Goal: Task Accomplishment & Management: Manage account settings

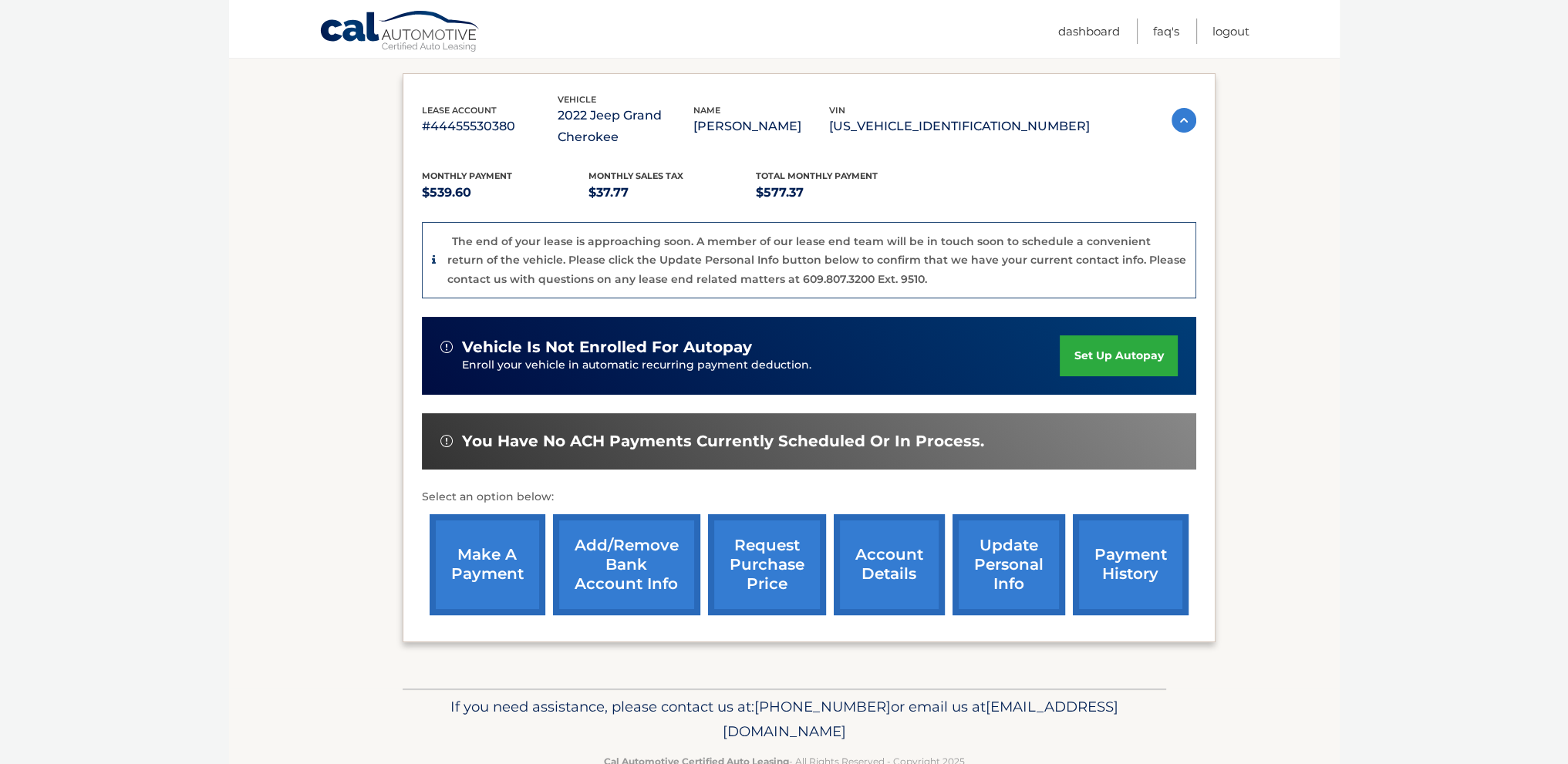
scroll to position [284, 0]
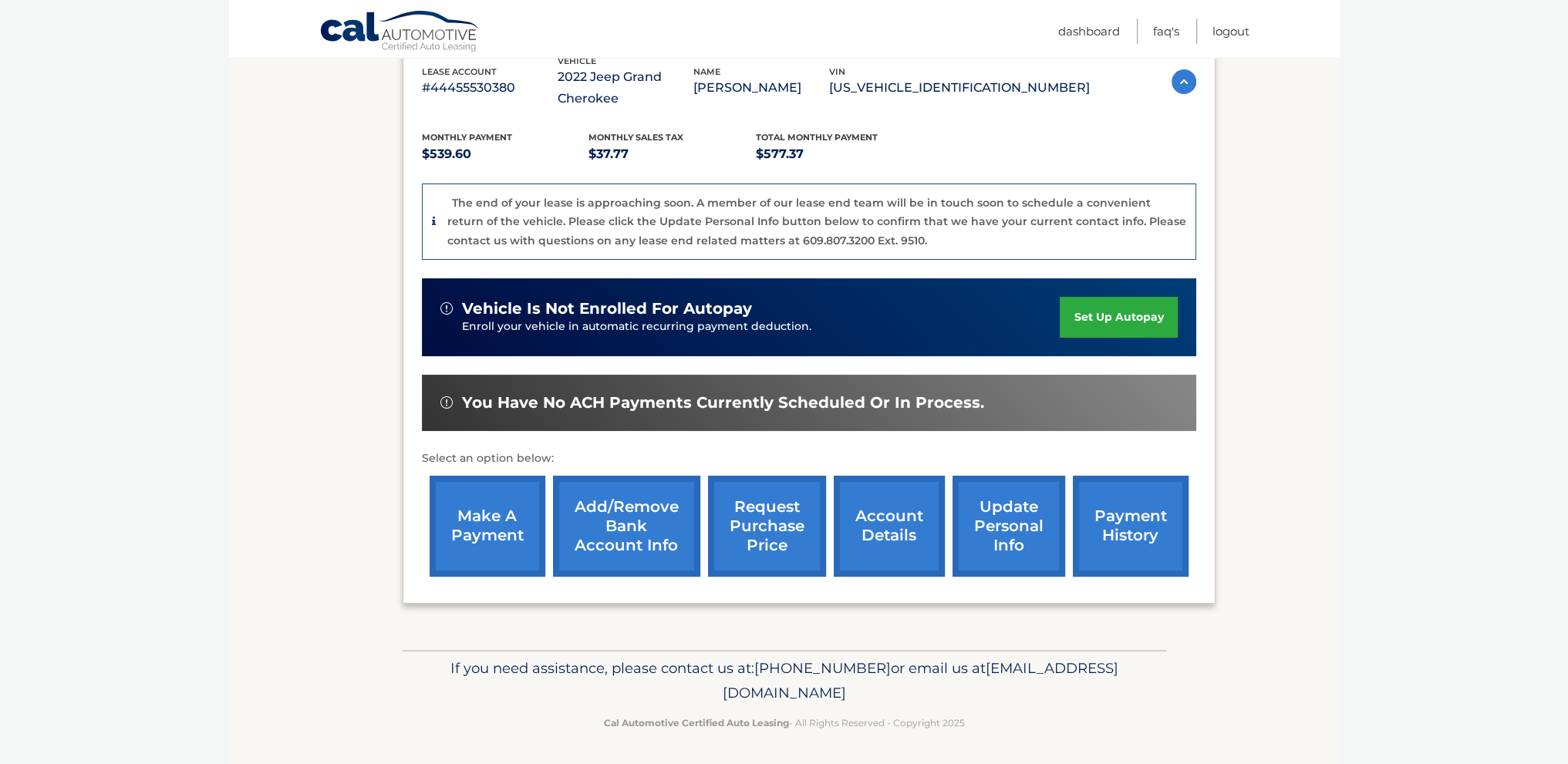
click at [895, 528] on link "account details" at bounding box center [889, 526] width 111 height 101
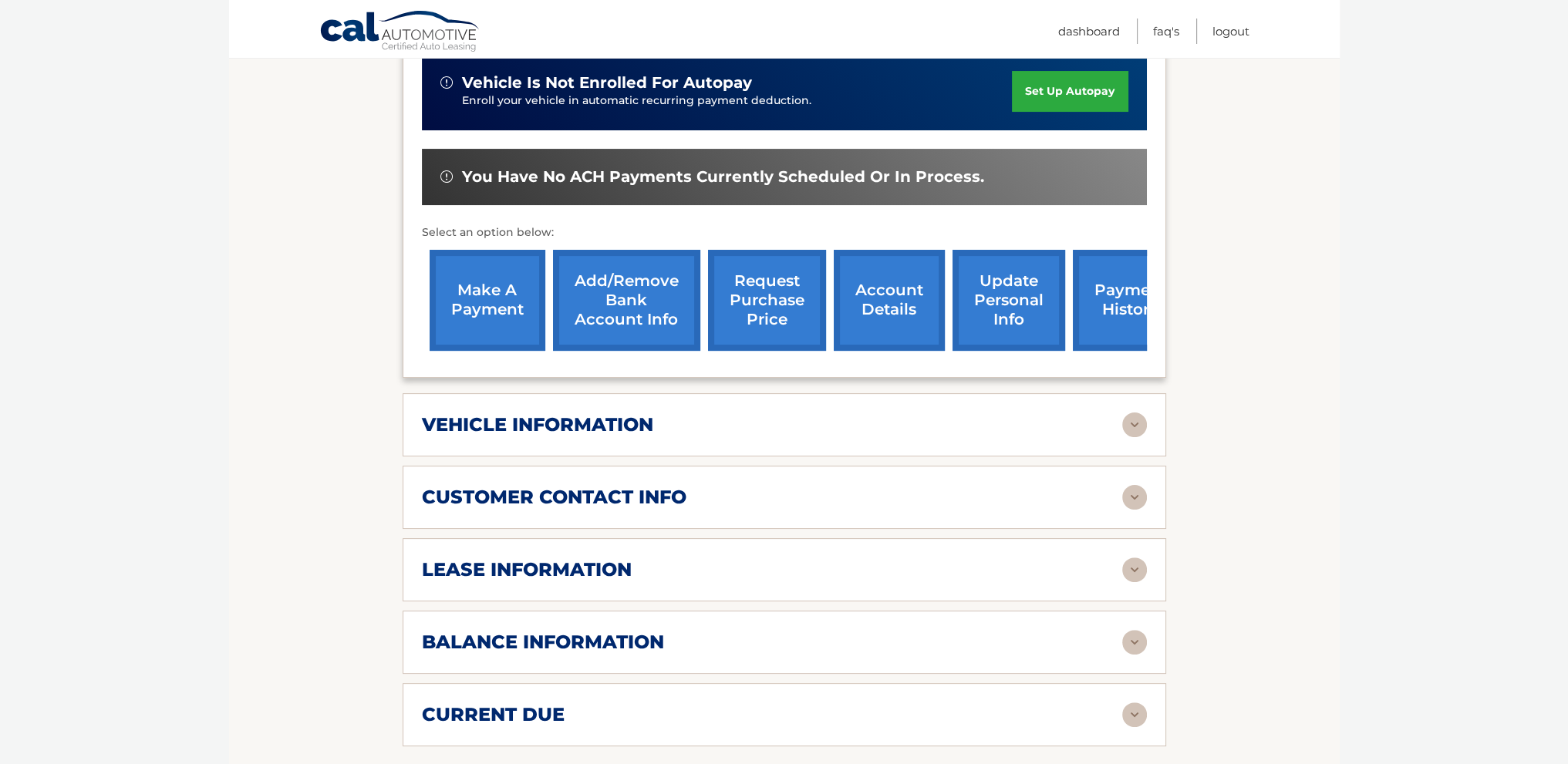
scroll to position [462, 0]
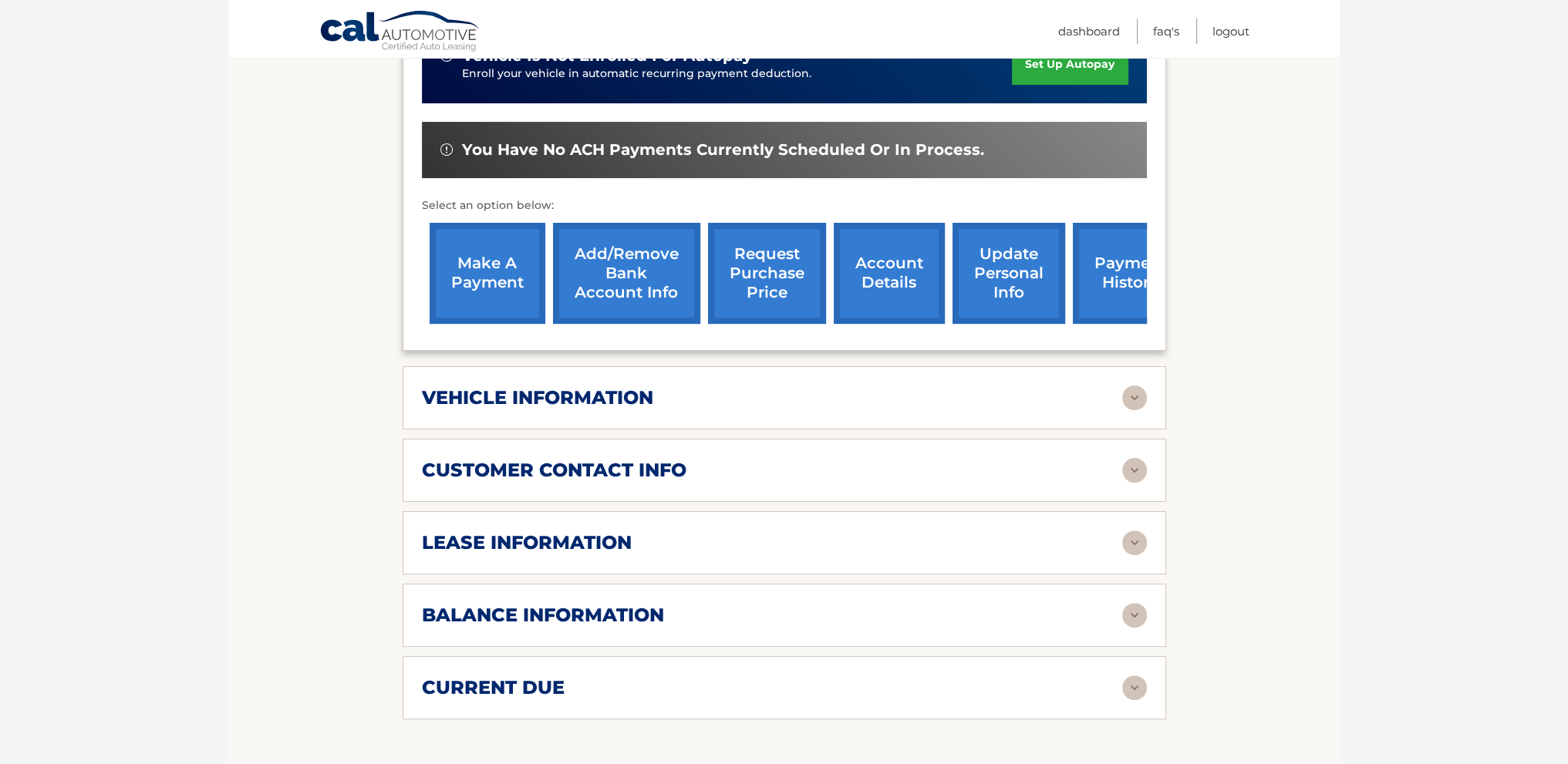
click at [839, 419] on div "vehicle information vehicle Year 2022 vehicle make Jeep vehicle model Grand Che…" at bounding box center [784, 397] width 764 height 63
click at [834, 402] on div "vehicle information" at bounding box center [772, 397] width 700 height 23
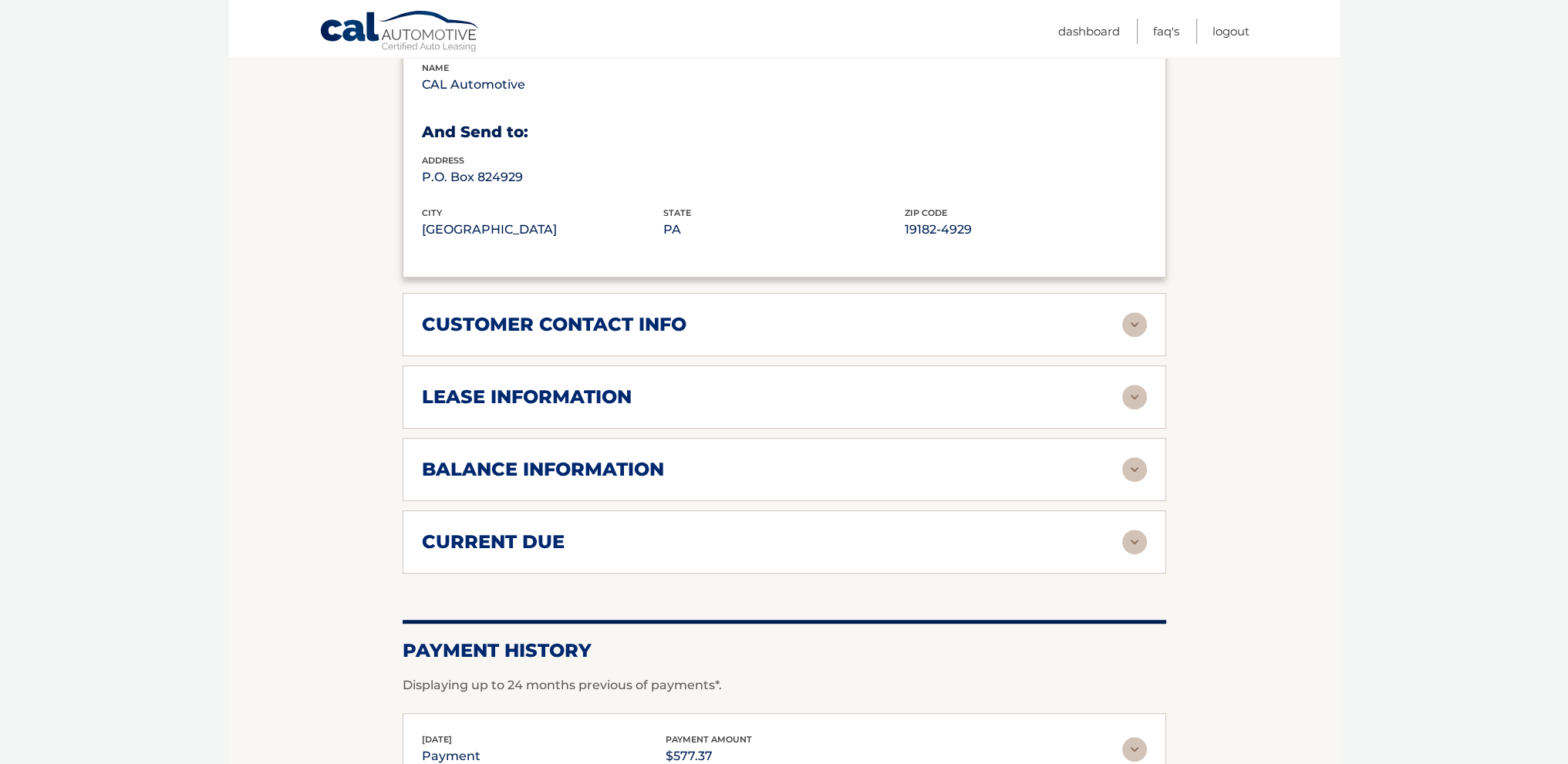
scroll to position [1002, 0]
click at [773, 384] on div "lease information" at bounding box center [772, 396] width 700 height 23
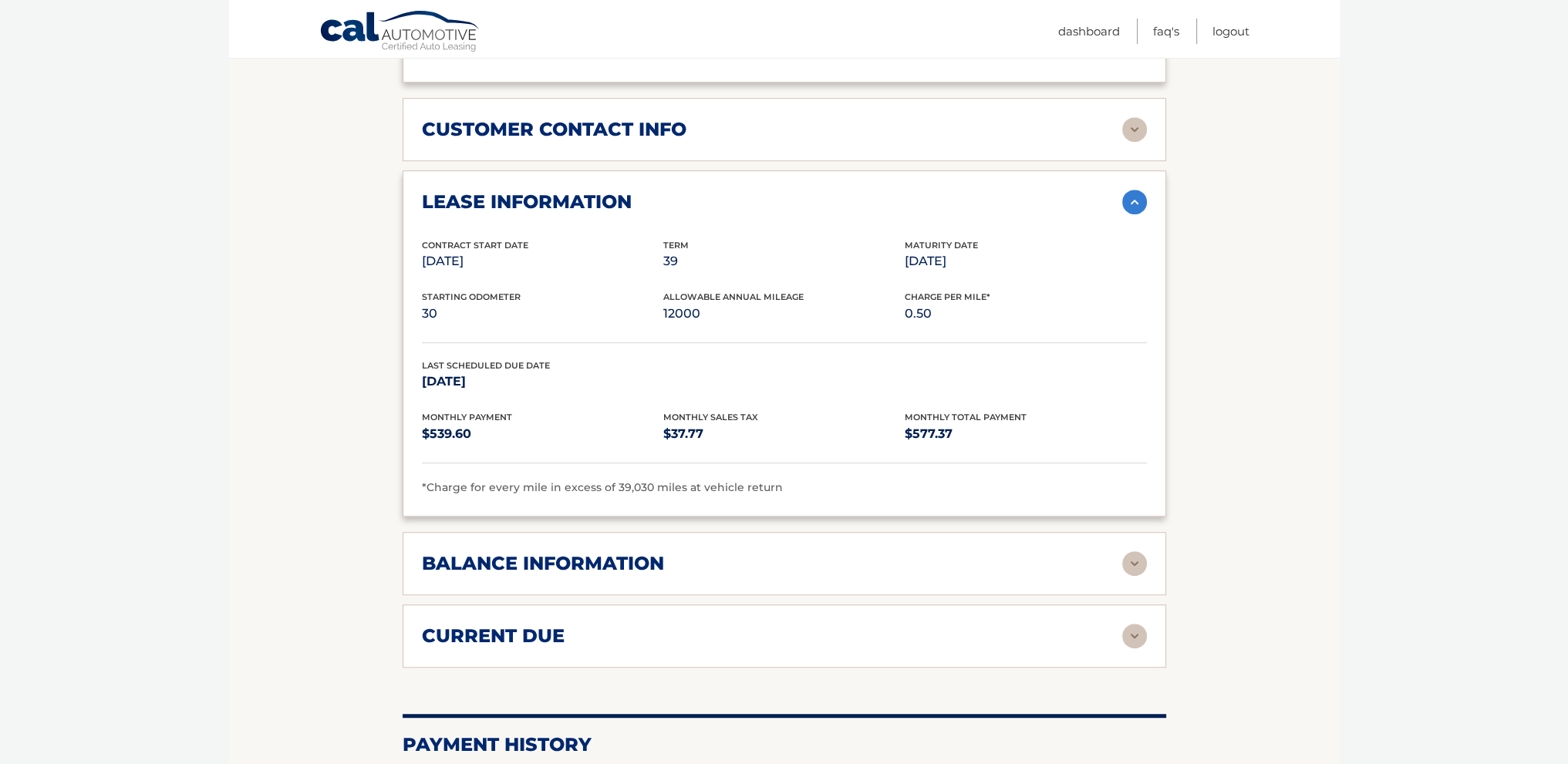
scroll to position [1233, 0]
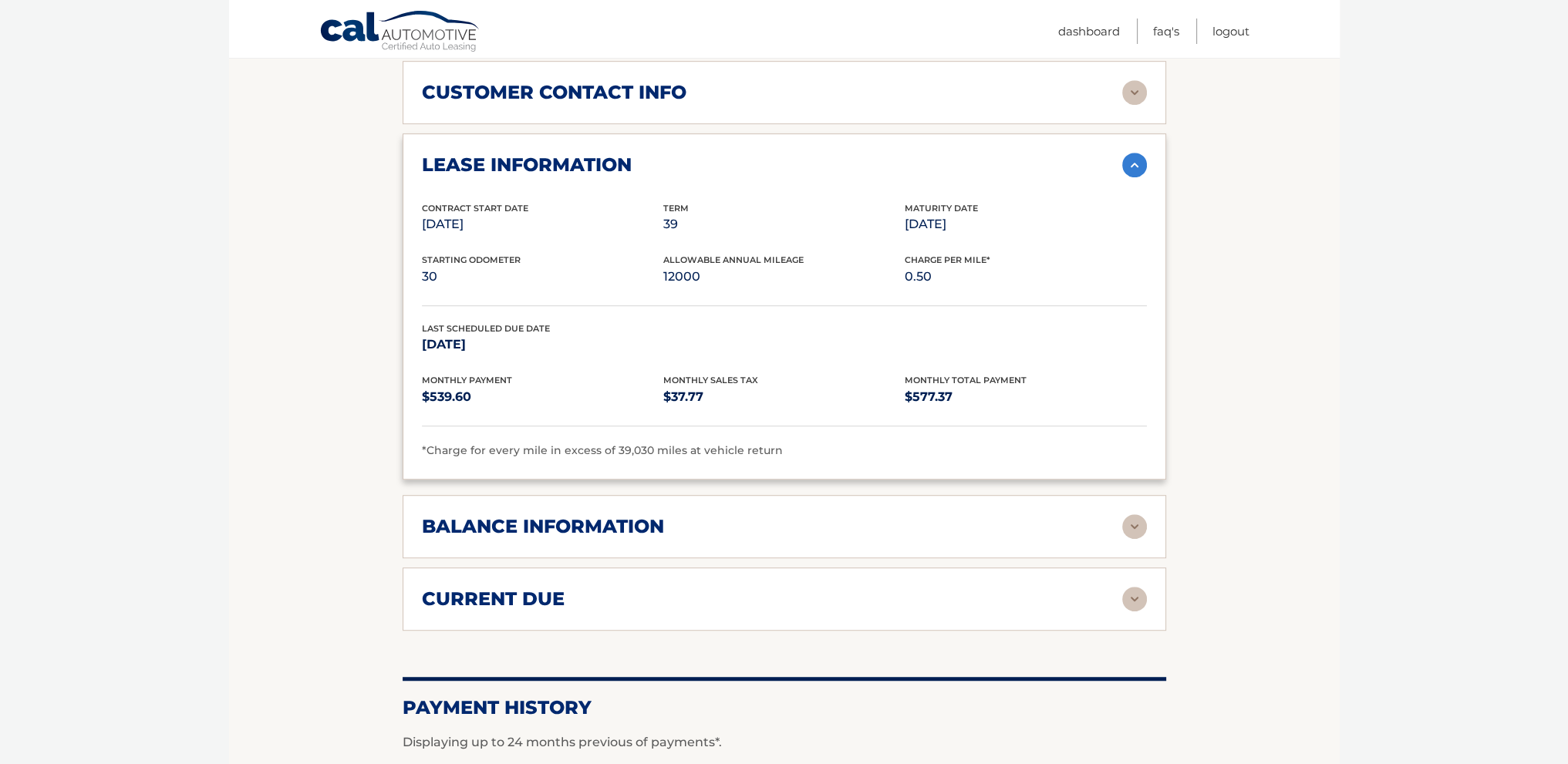
click at [666, 514] on div "balance information" at bounding box center [772, 526] width 700 height 23
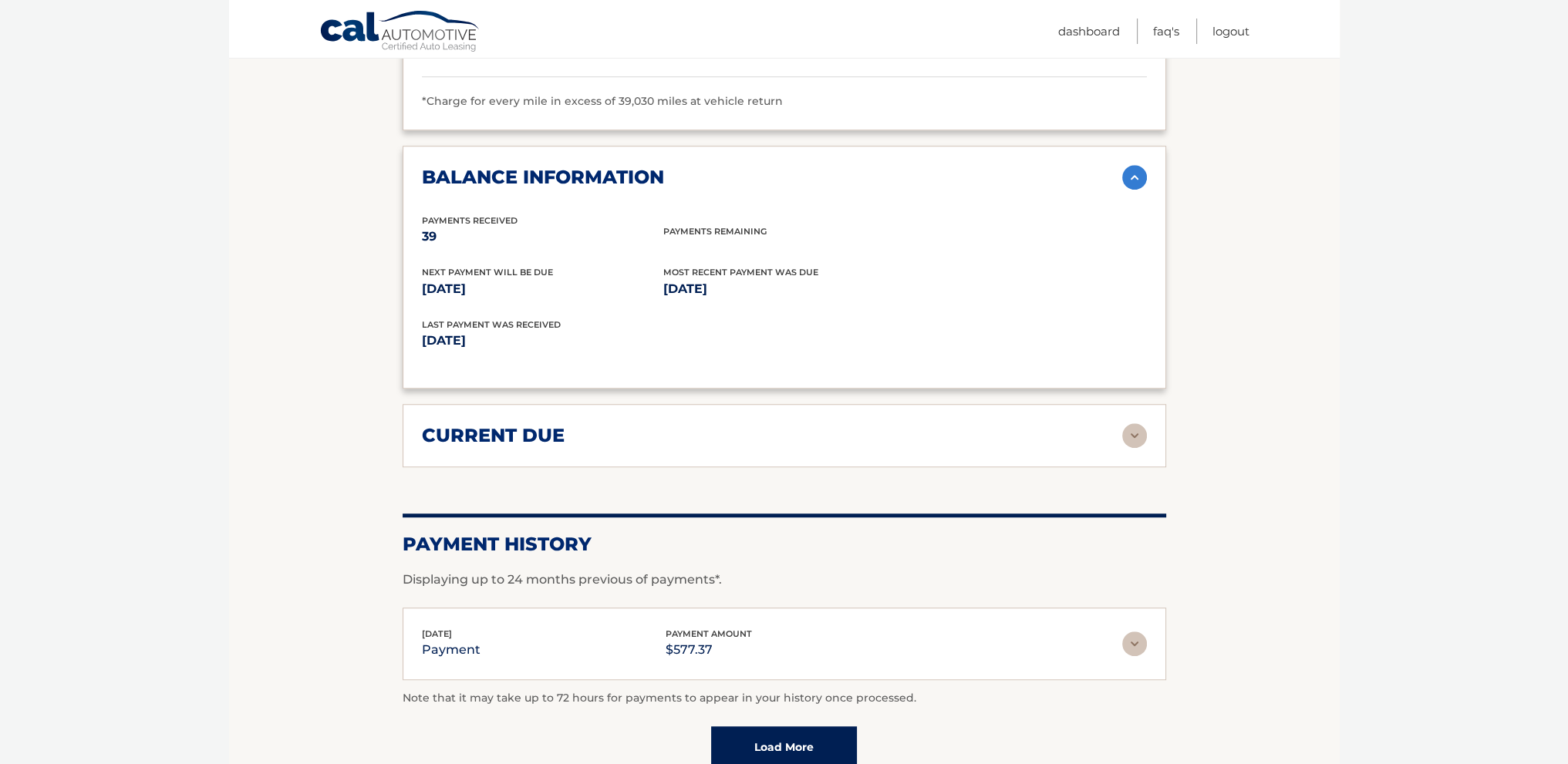
scroll to position [1618, 0]
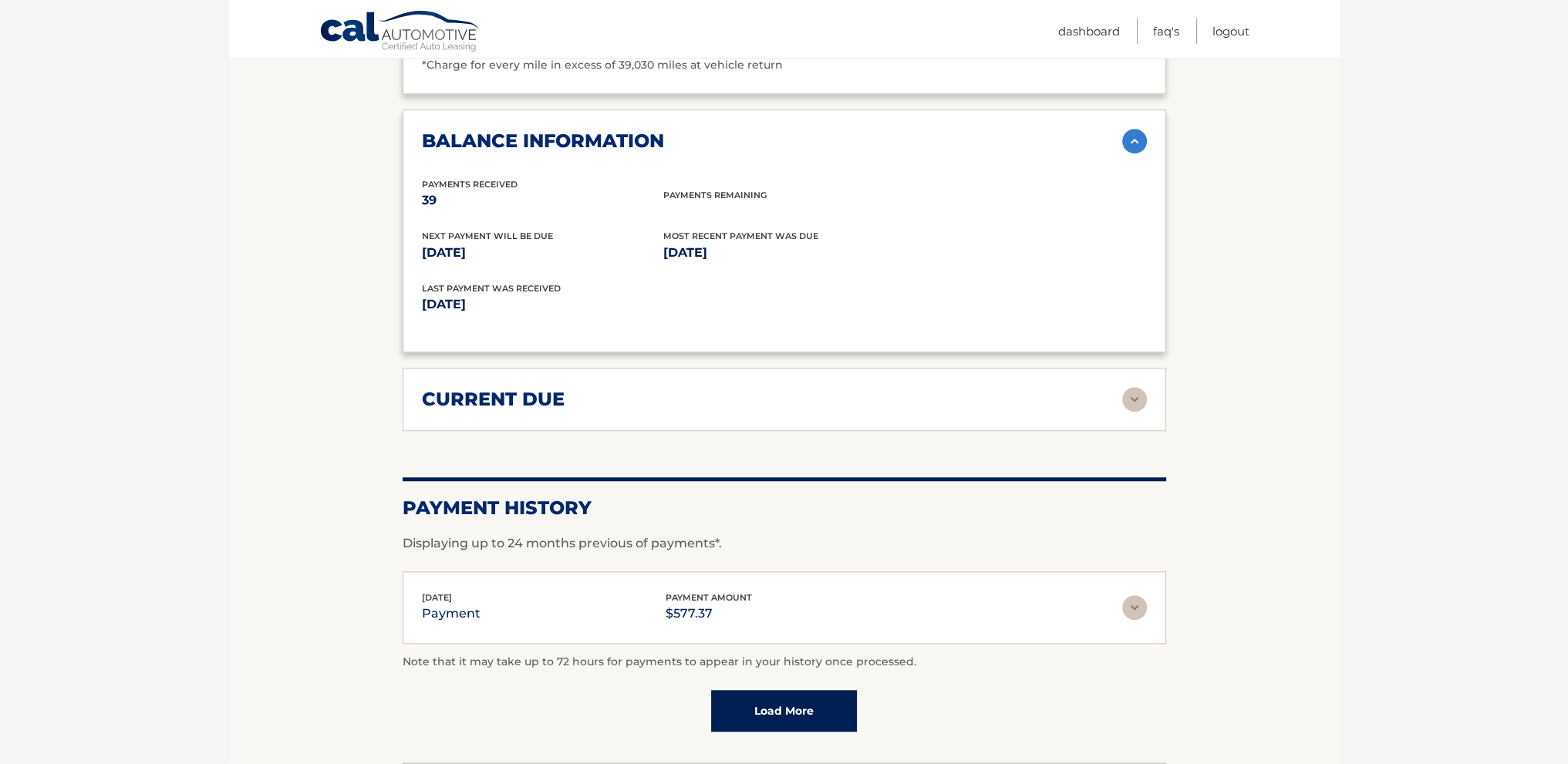
click at [742, 388] on div "current due" at bounding box center [772, 399] width 700 height 23
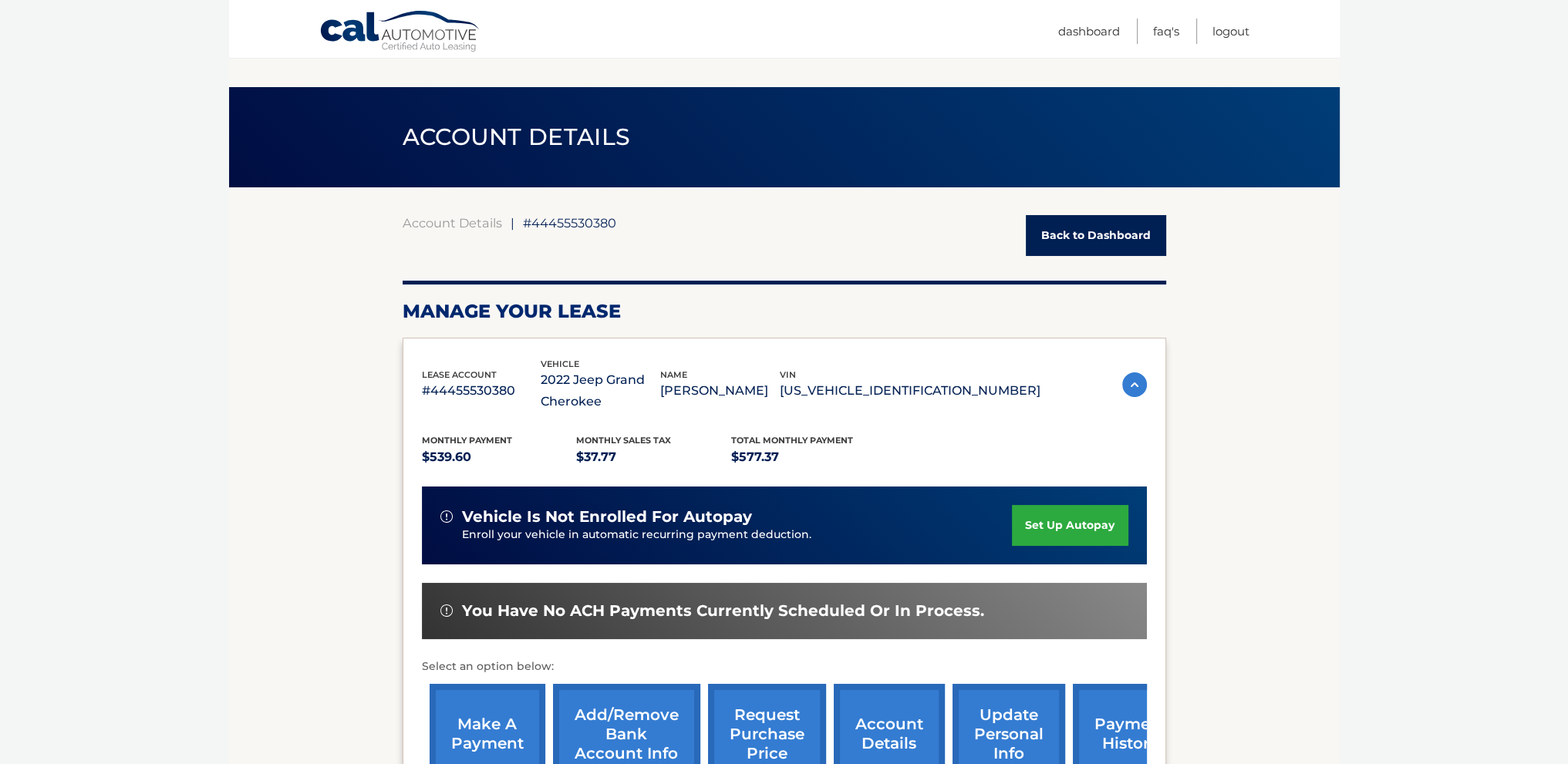
scroll to position [0, 0]
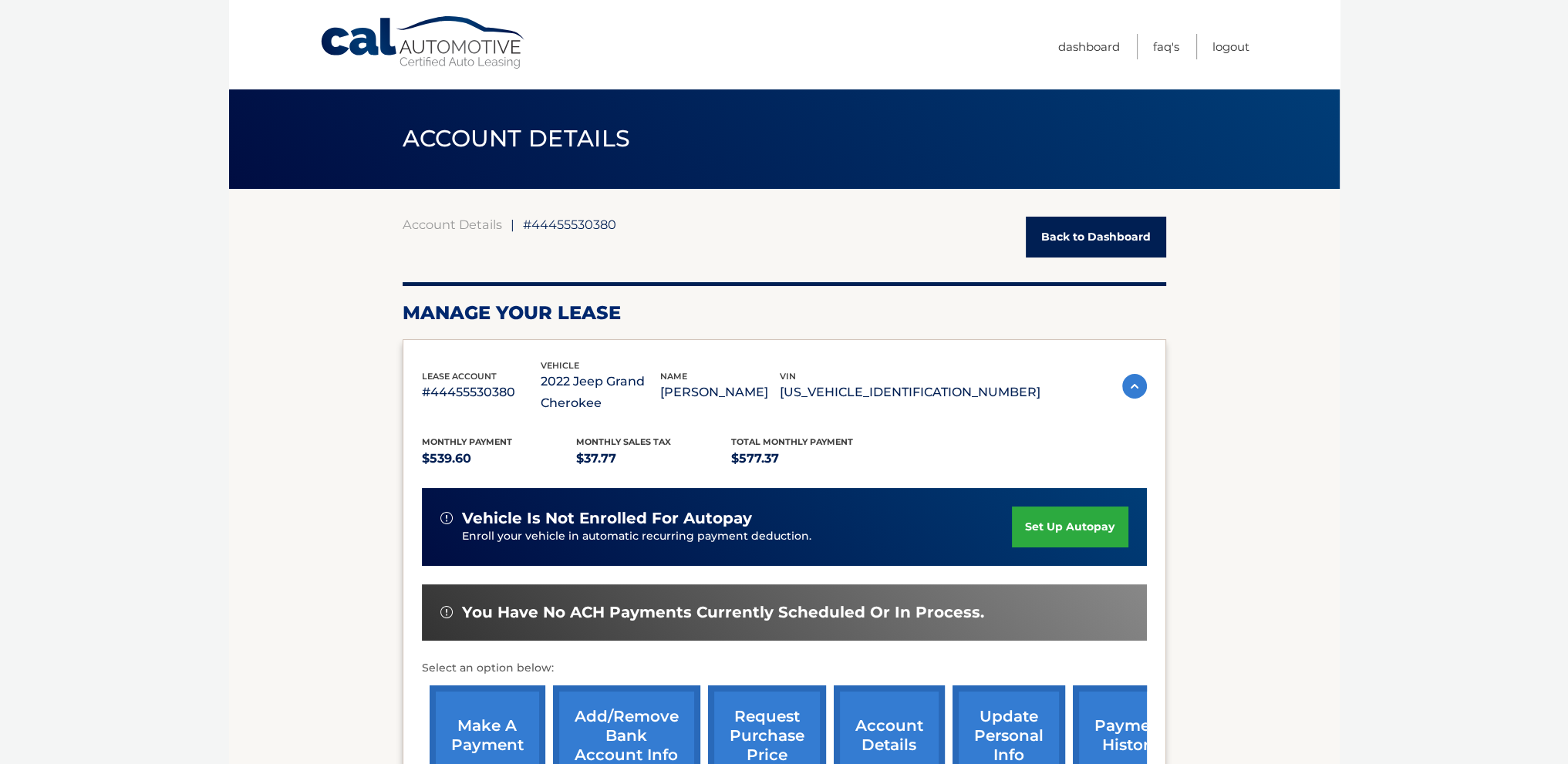
click at [1042, 245] on link "Back to Dashboard" at bounding box center [1095, 237] width 141 height 41
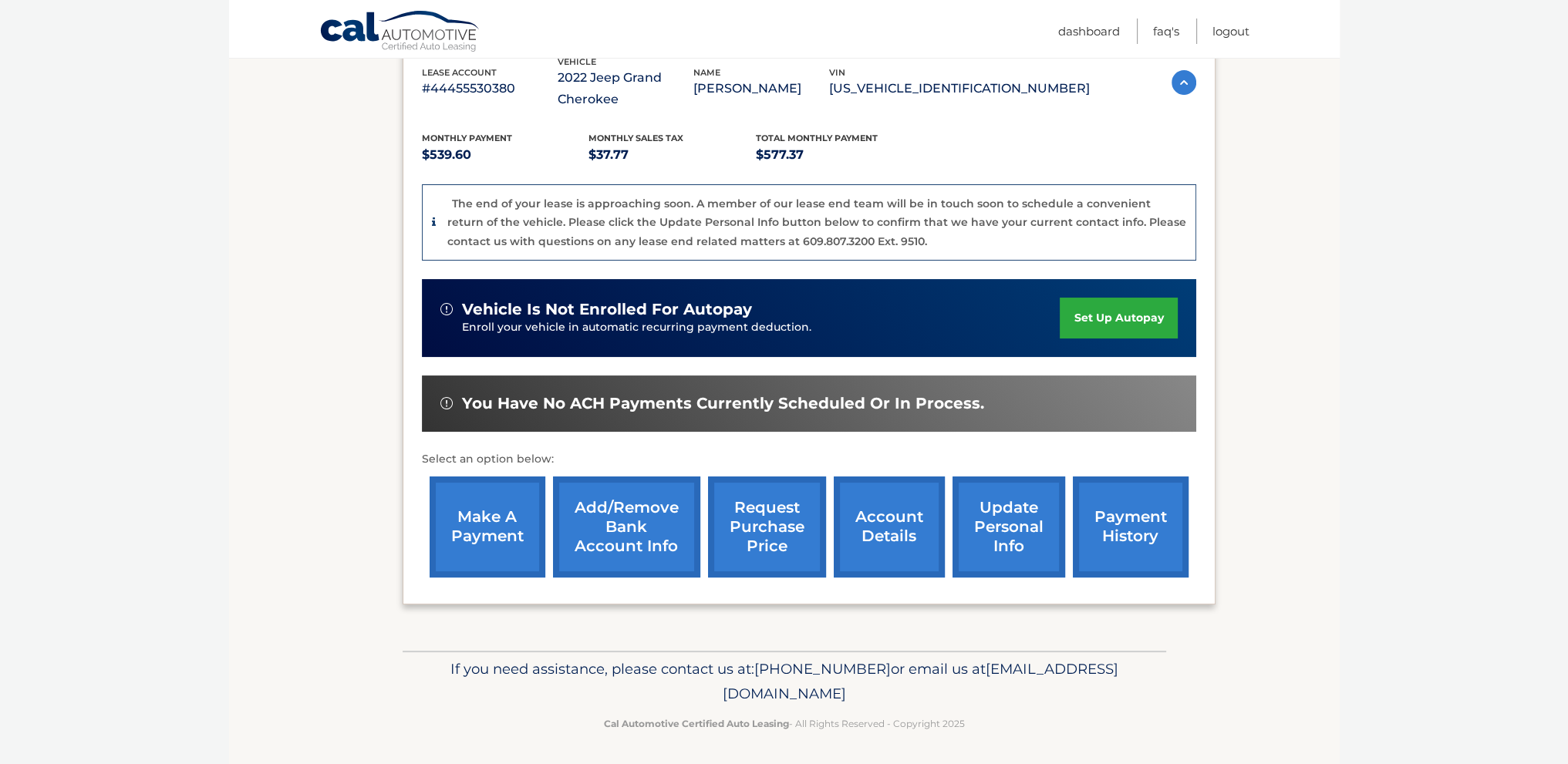
scroll to position [284, 0]
click at [479, 525] on link "make a payment" at bounding box center [487, 526] width 115 height 101
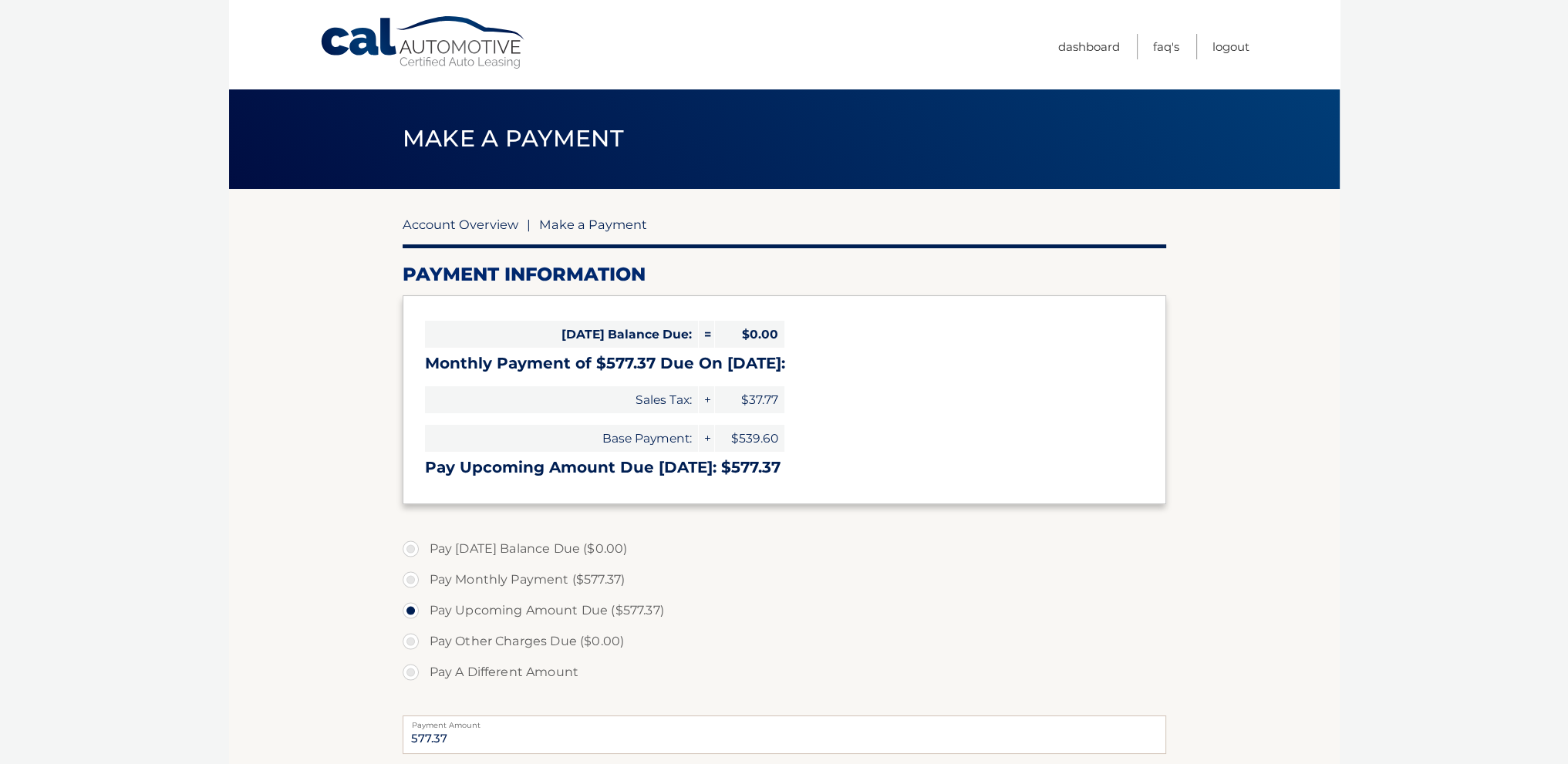
click at [439, 222] on link "Account Overview" at bounding box center [460, 224] width 115 height 15
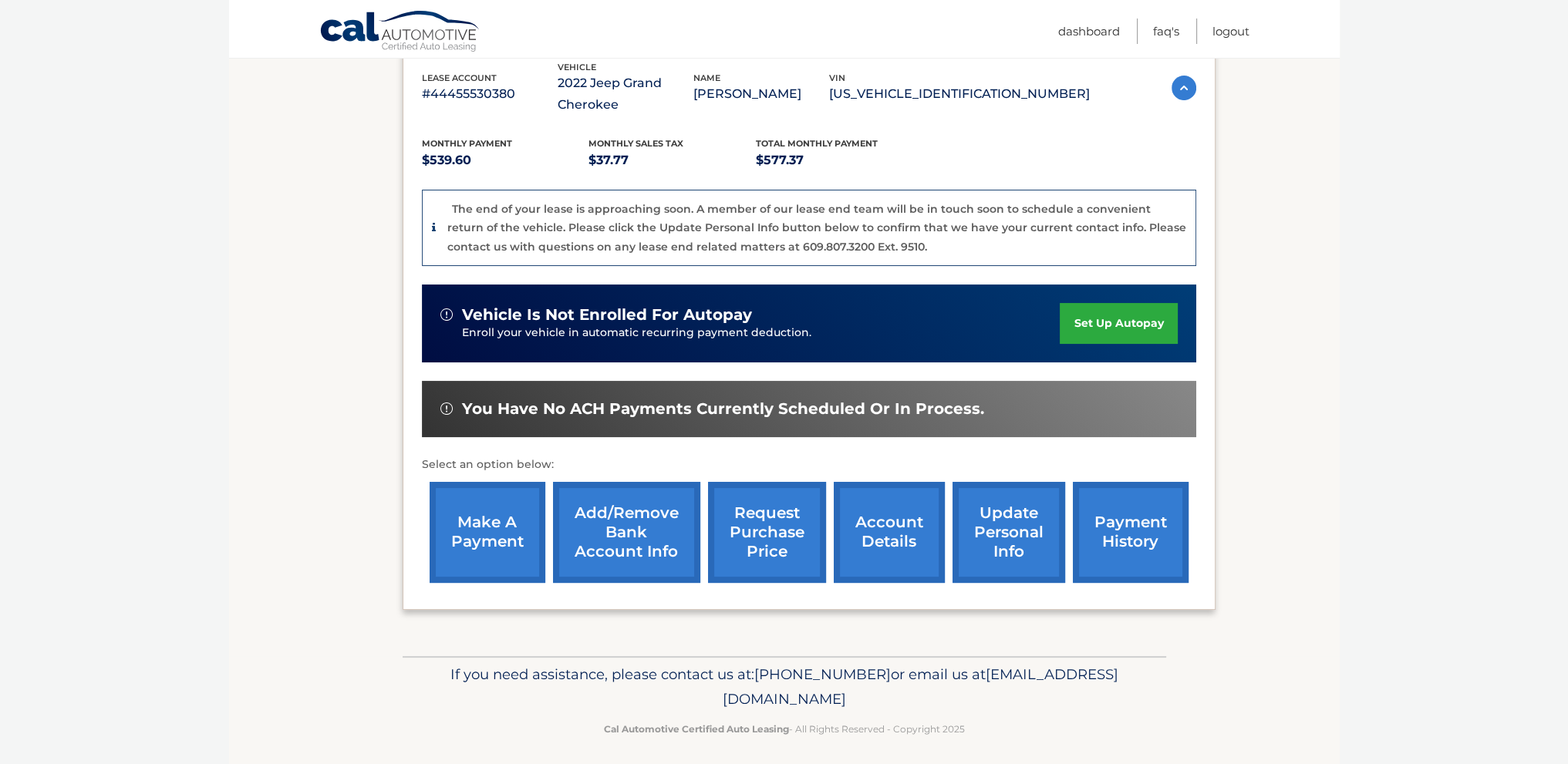
scroll to position [284, 0]
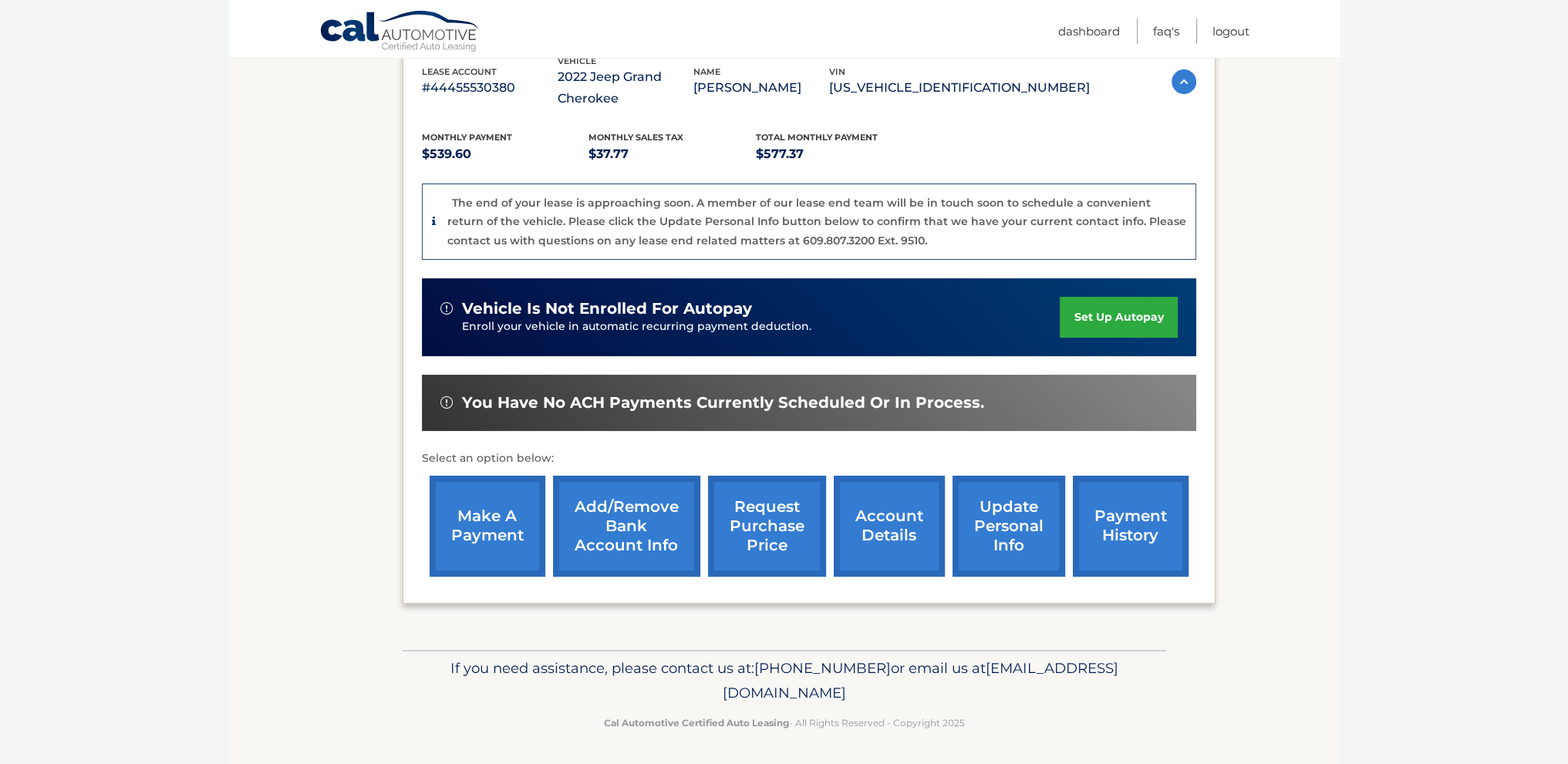
click at [1124, 498] on link "payment history" at bounding box center [1130, 526] width 115 height 101
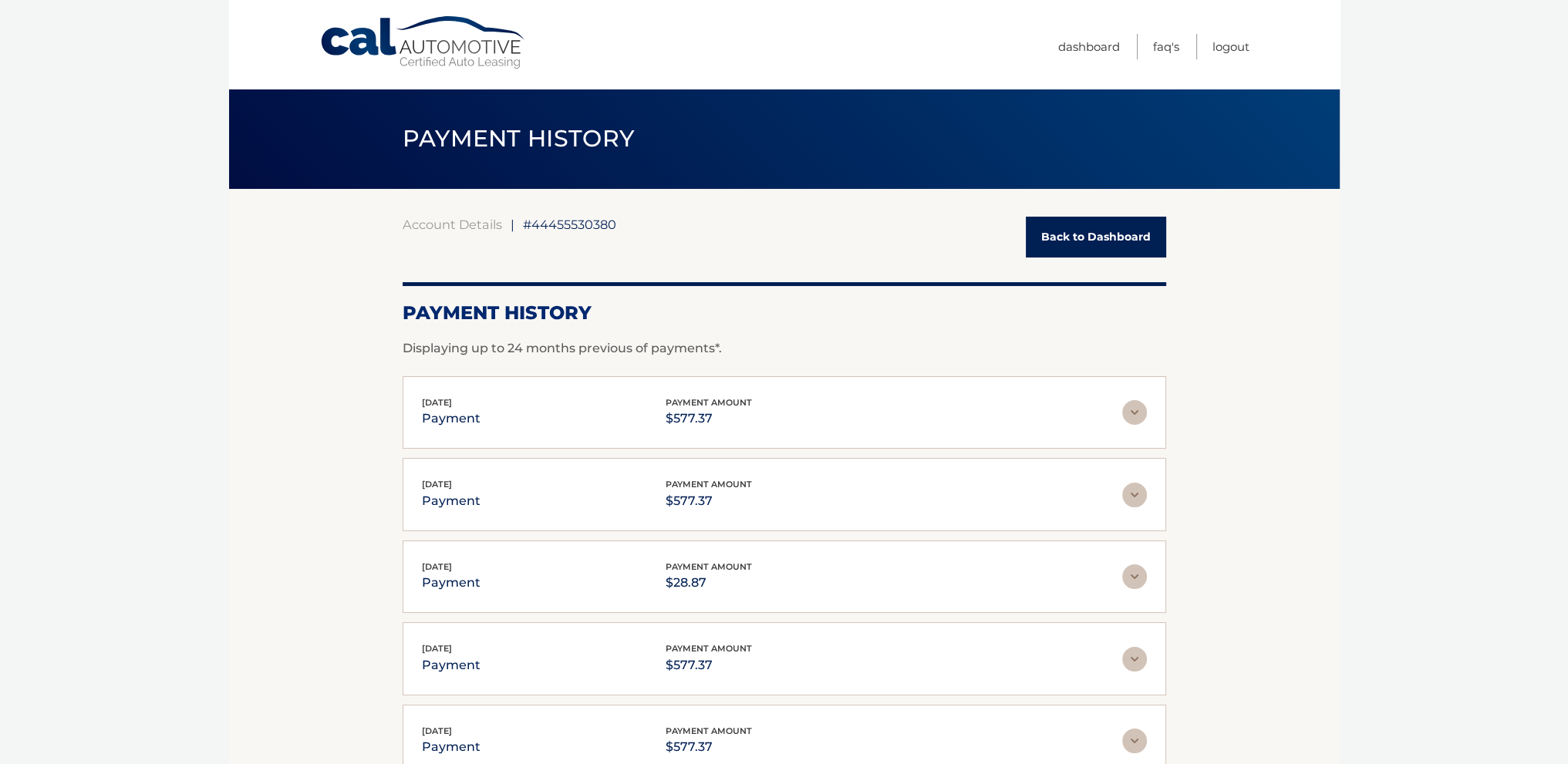
scroll to position [245, 0]
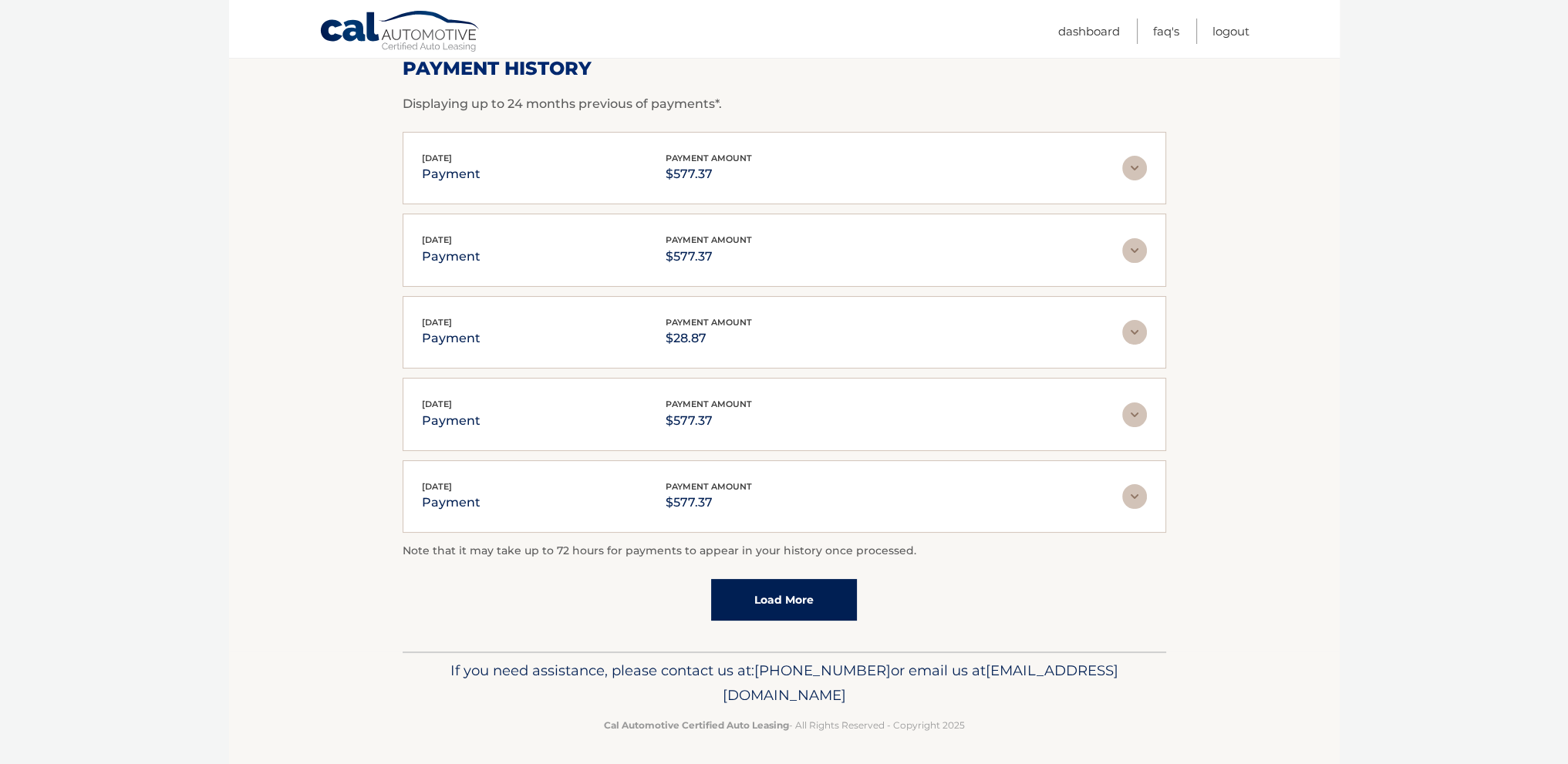
click at [784, 594] on link "Load More" at bounding box center [783, 599] width 146 height 41
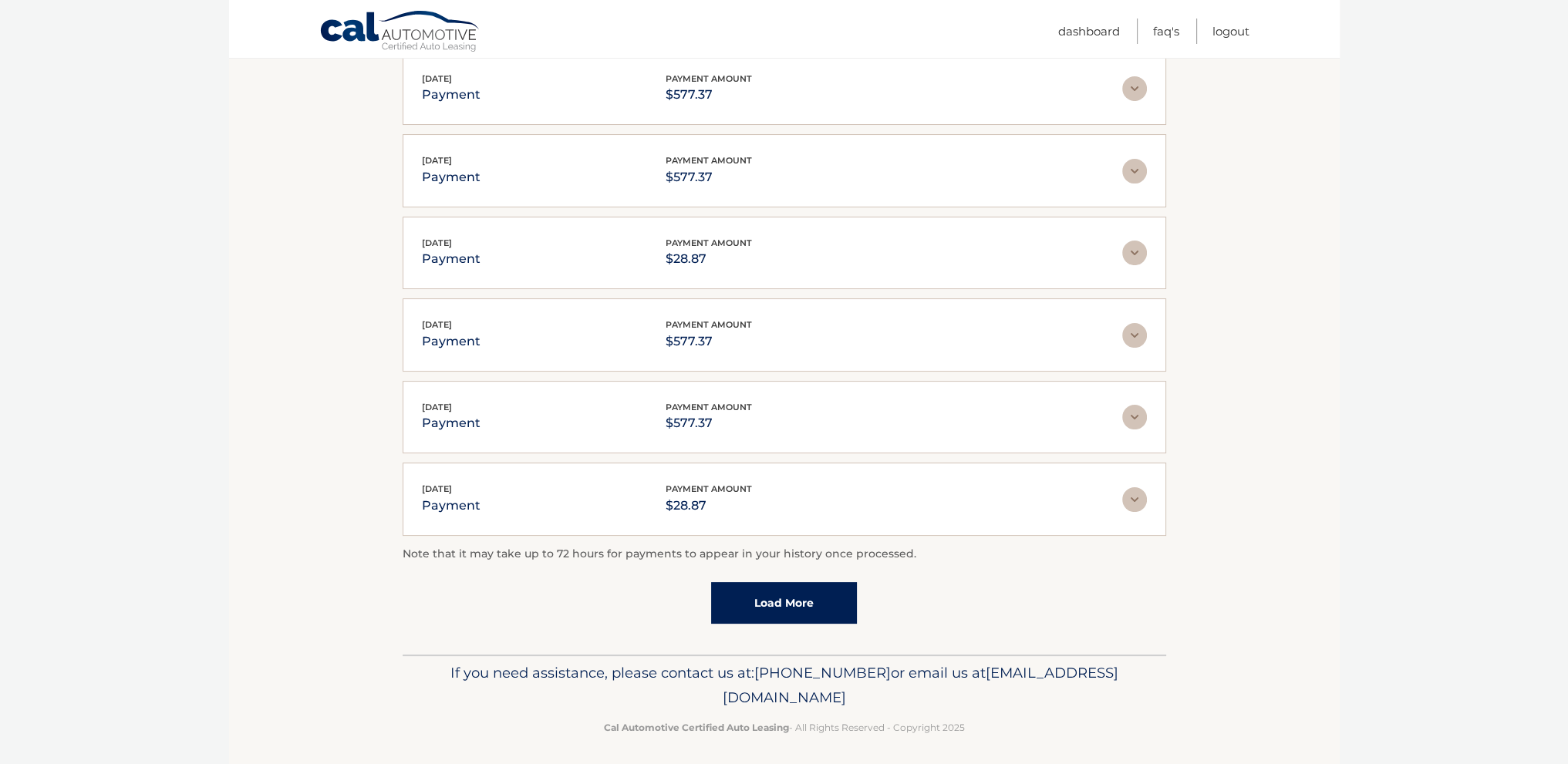
scroll to position [326, 0]
click at [777, 588] on link "Load More" at bounding box center [783, 600] width 146 height 41
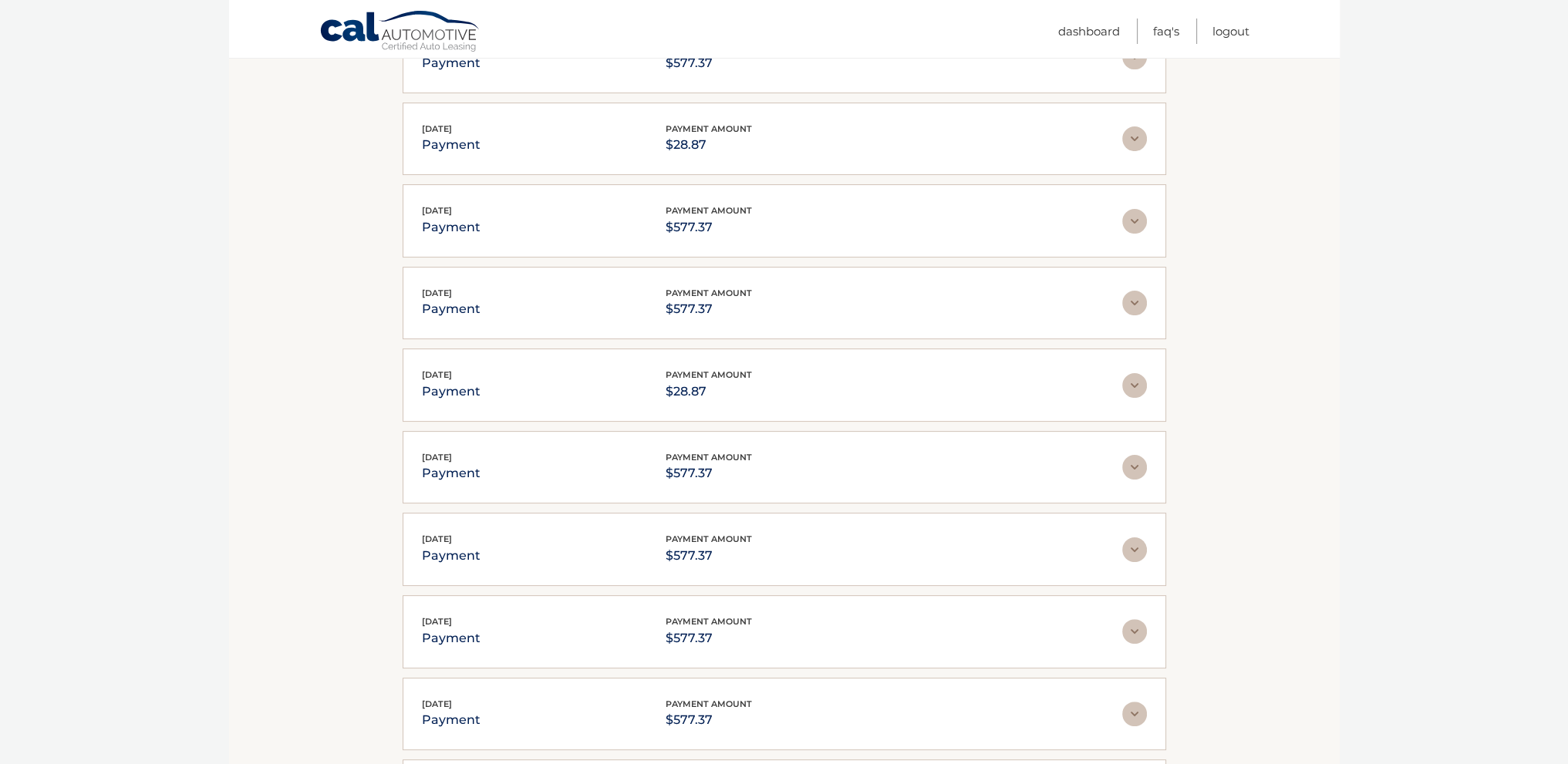
scroll to position [733, 0]
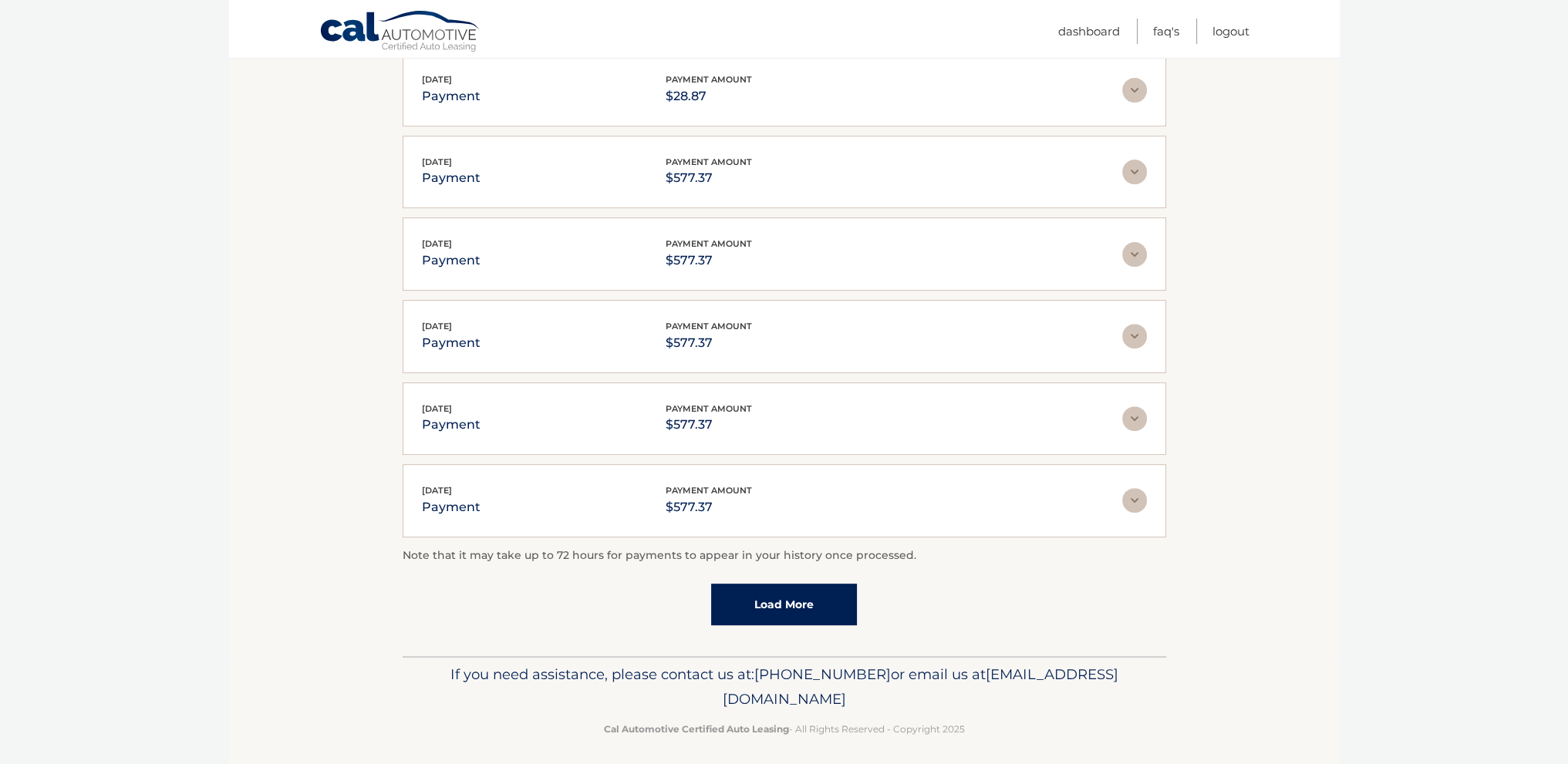
click at [777, 588] on link "Load More" at bounding box center [783, 604] width 146 height 41
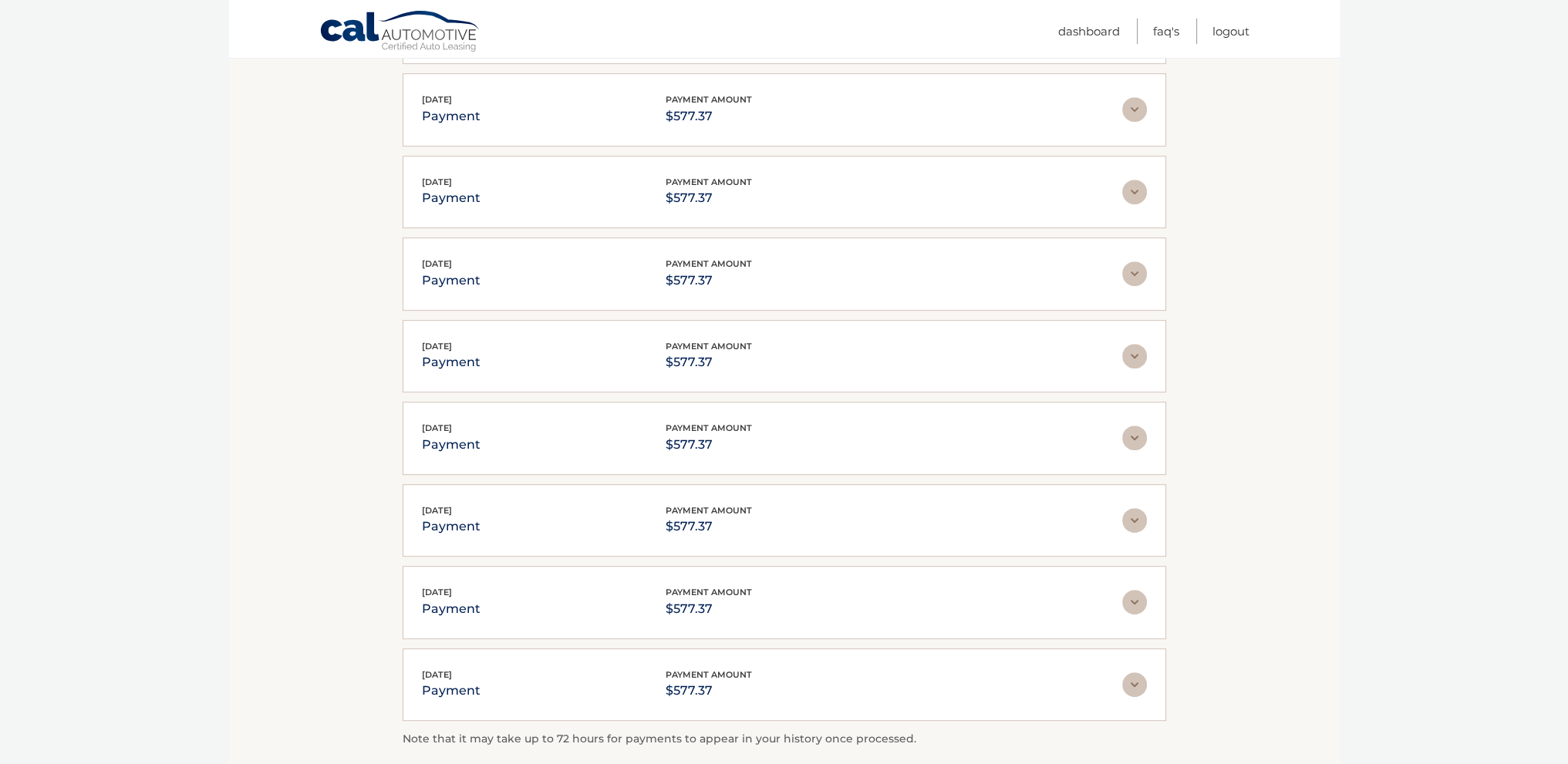
scroll to position [1139, 0]
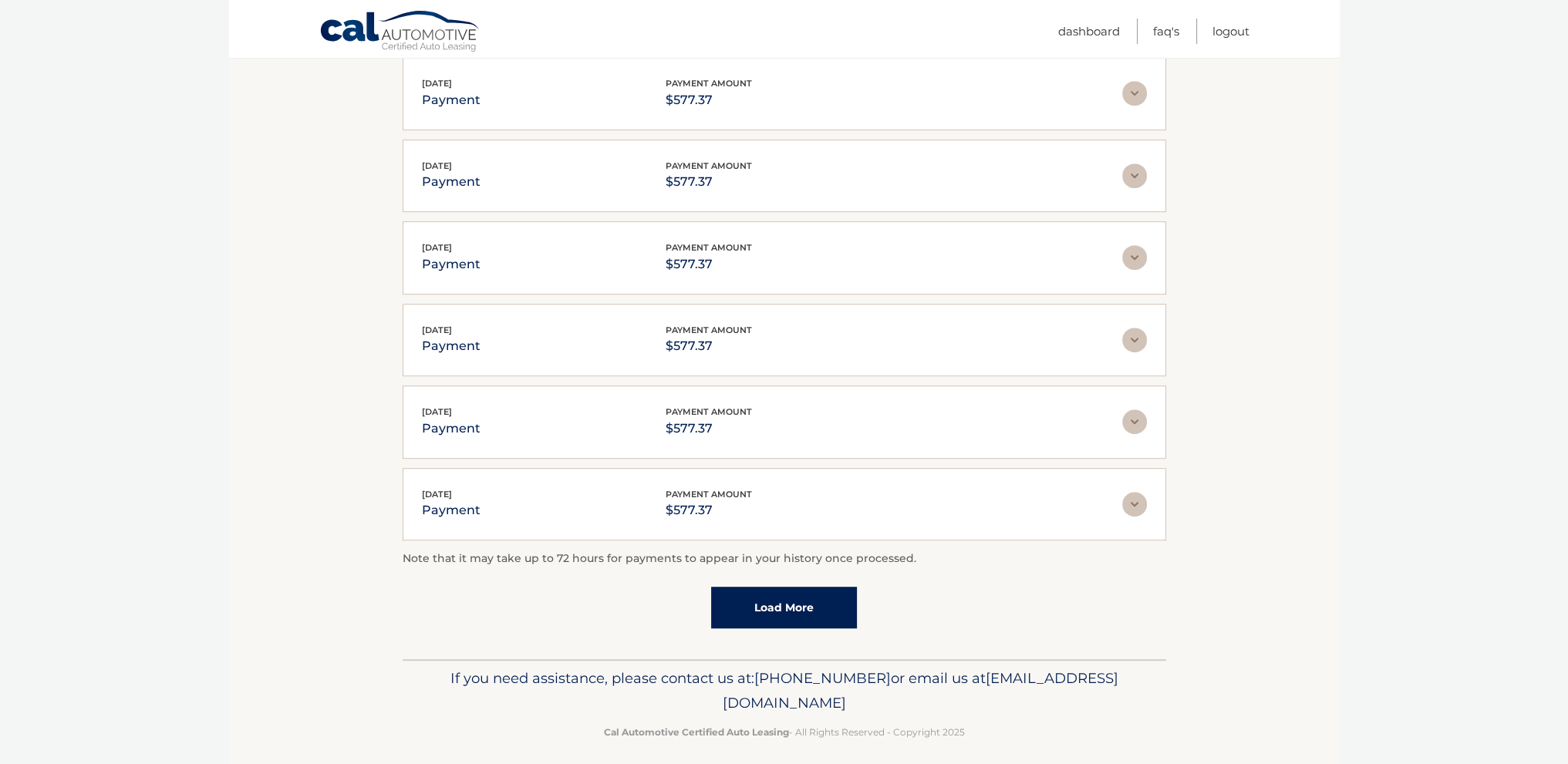
click at [796, 588] on link "Load More" at bounding box center [783, 607] width 146 height 41
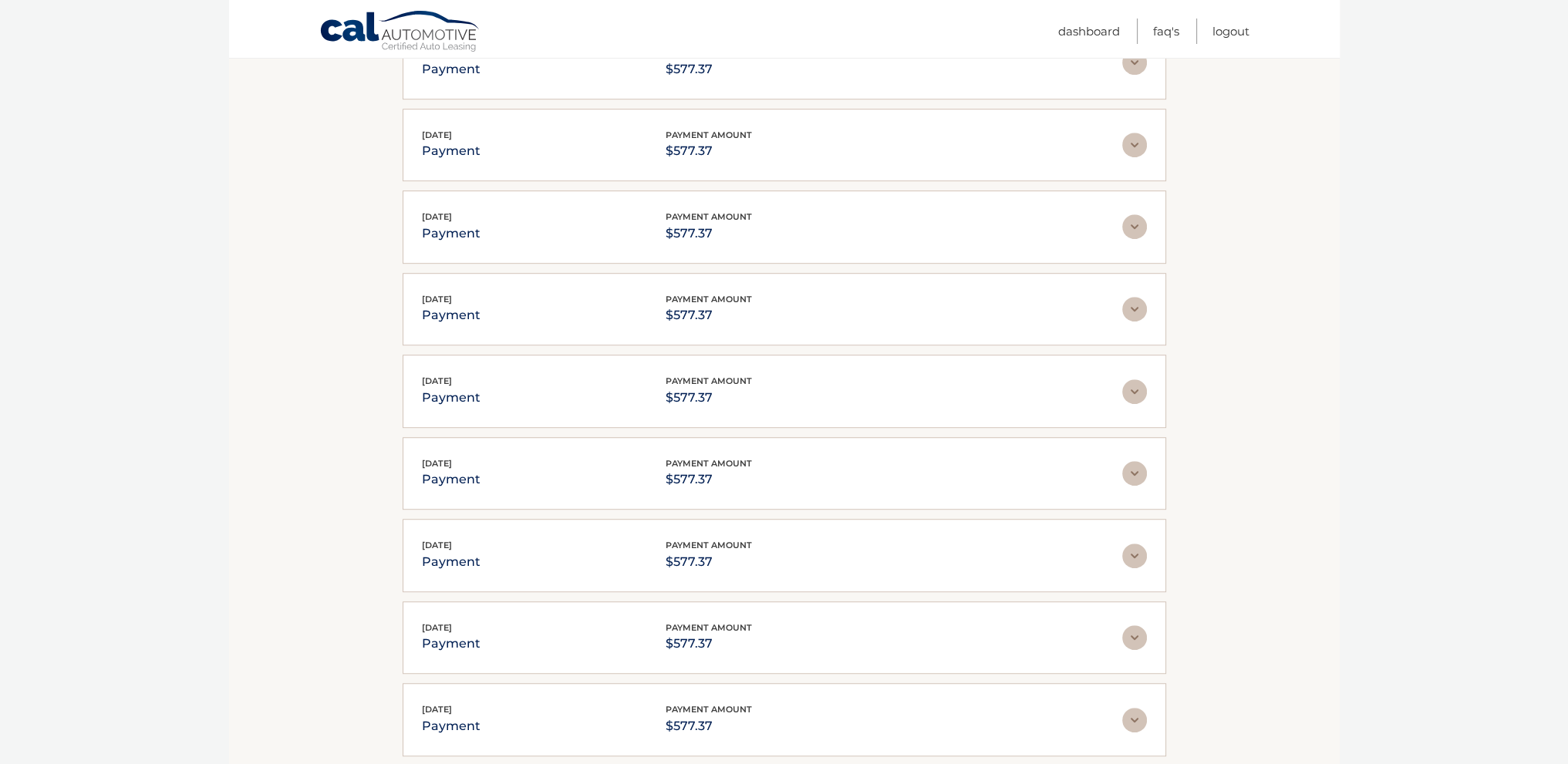
scroll to position [1547, 0]
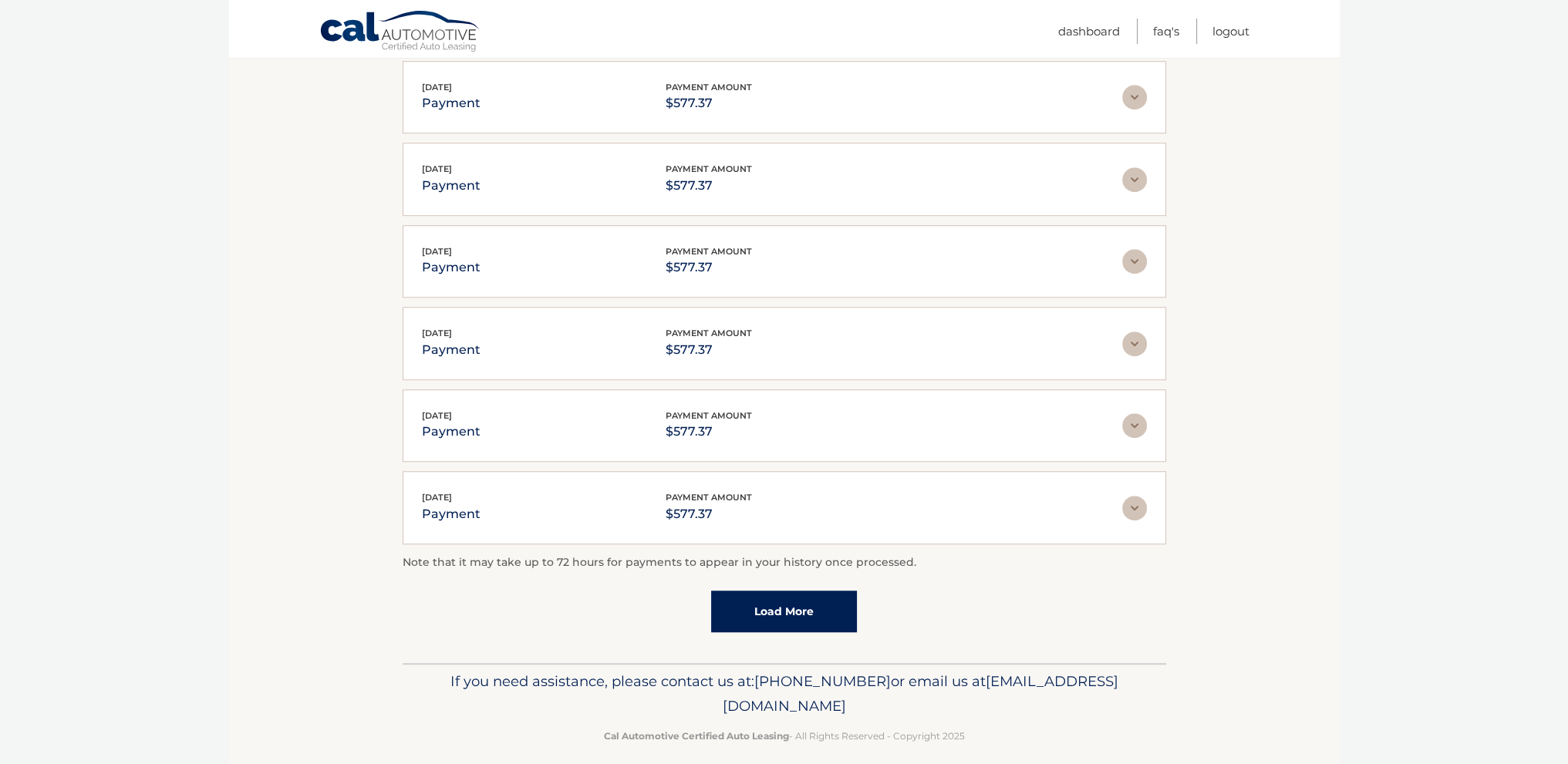
click at [783, 590] on link "Load More" at bounding box center [783, 610] width 146 height 41
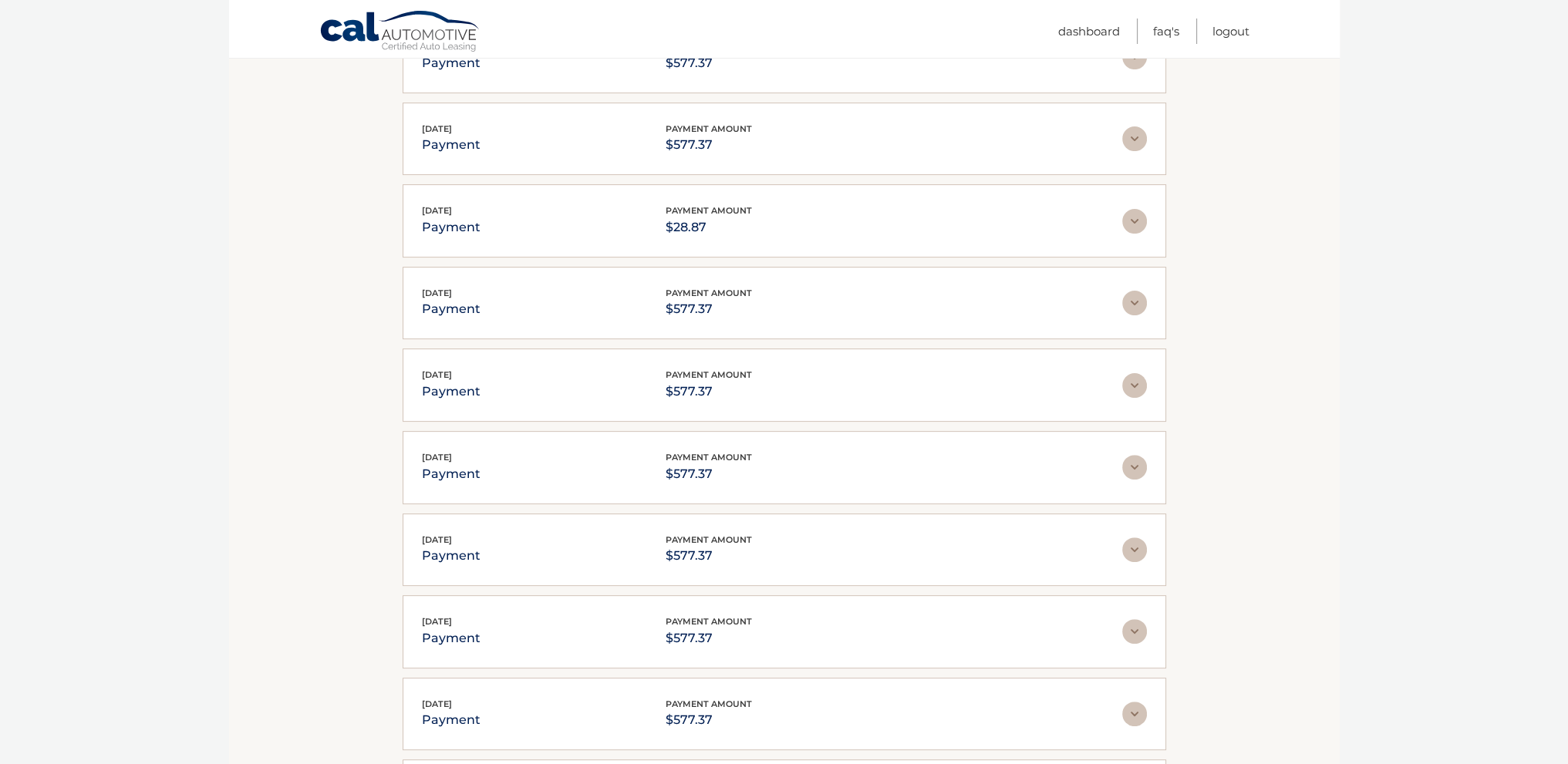
scroll to position [0, 0]
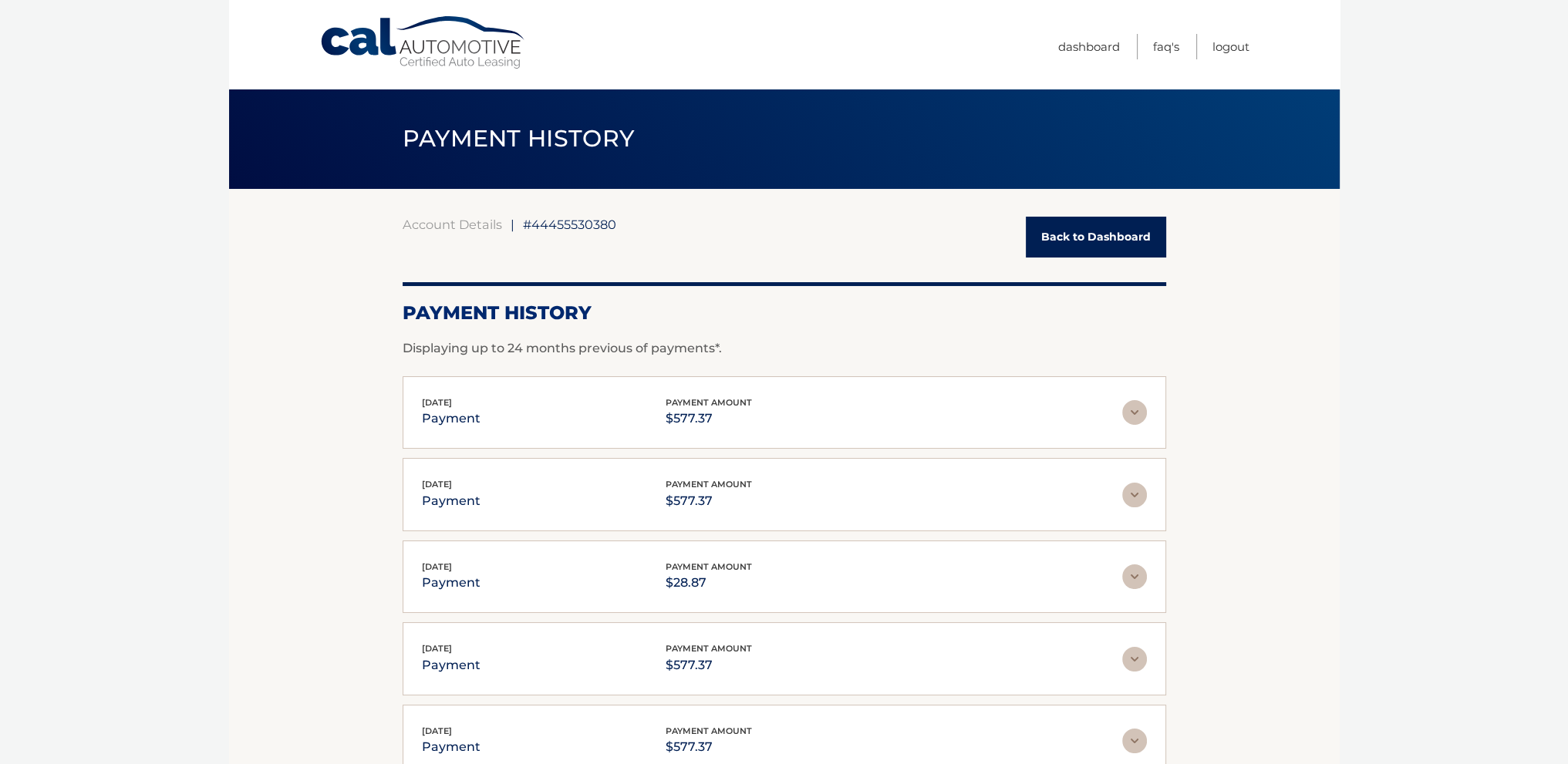
click at [1058, 233] on link "Back to Dashboard" at bounding box center [1095, 237] width 141 height 41
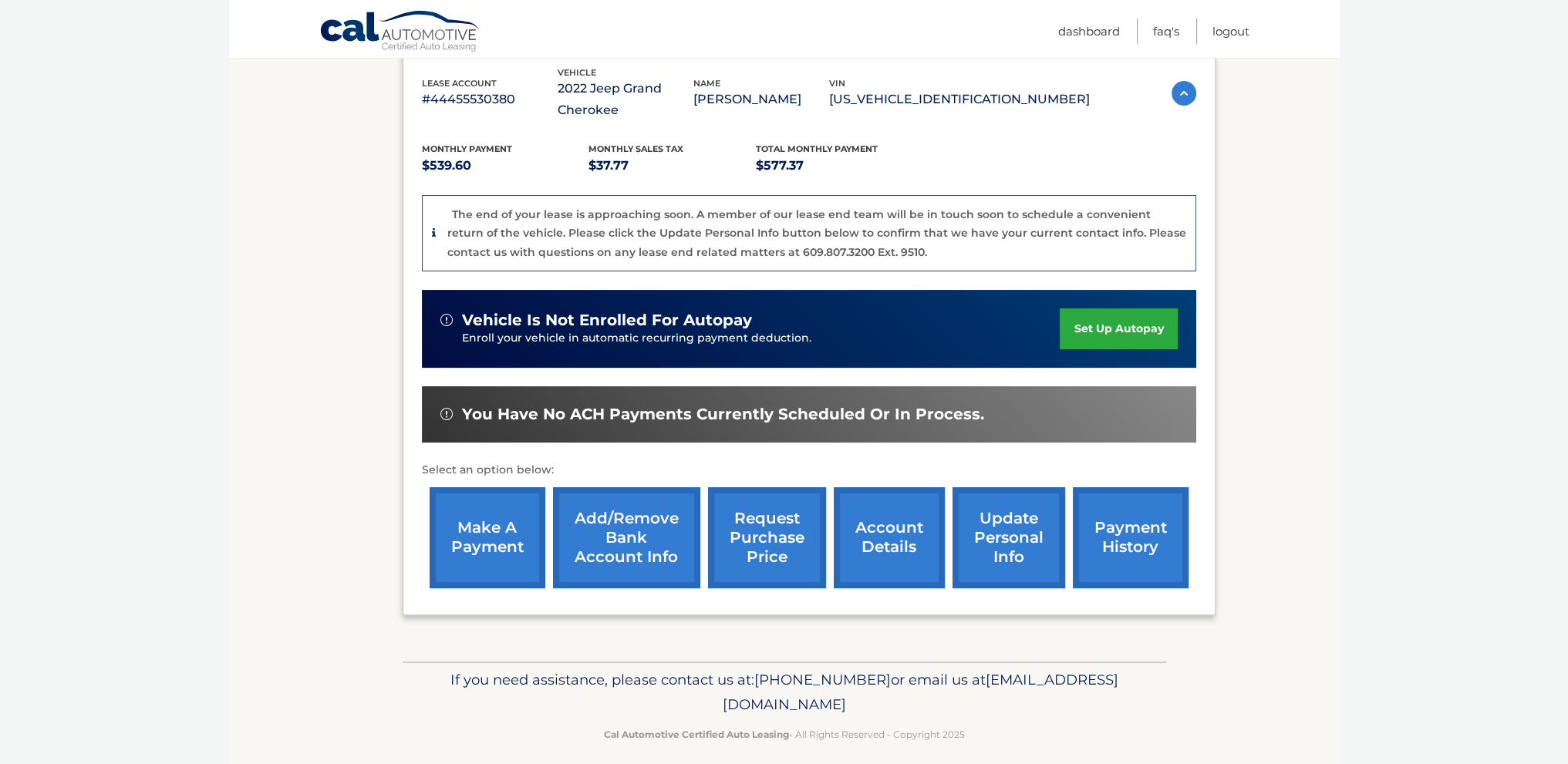
scroll to position [284, 0]
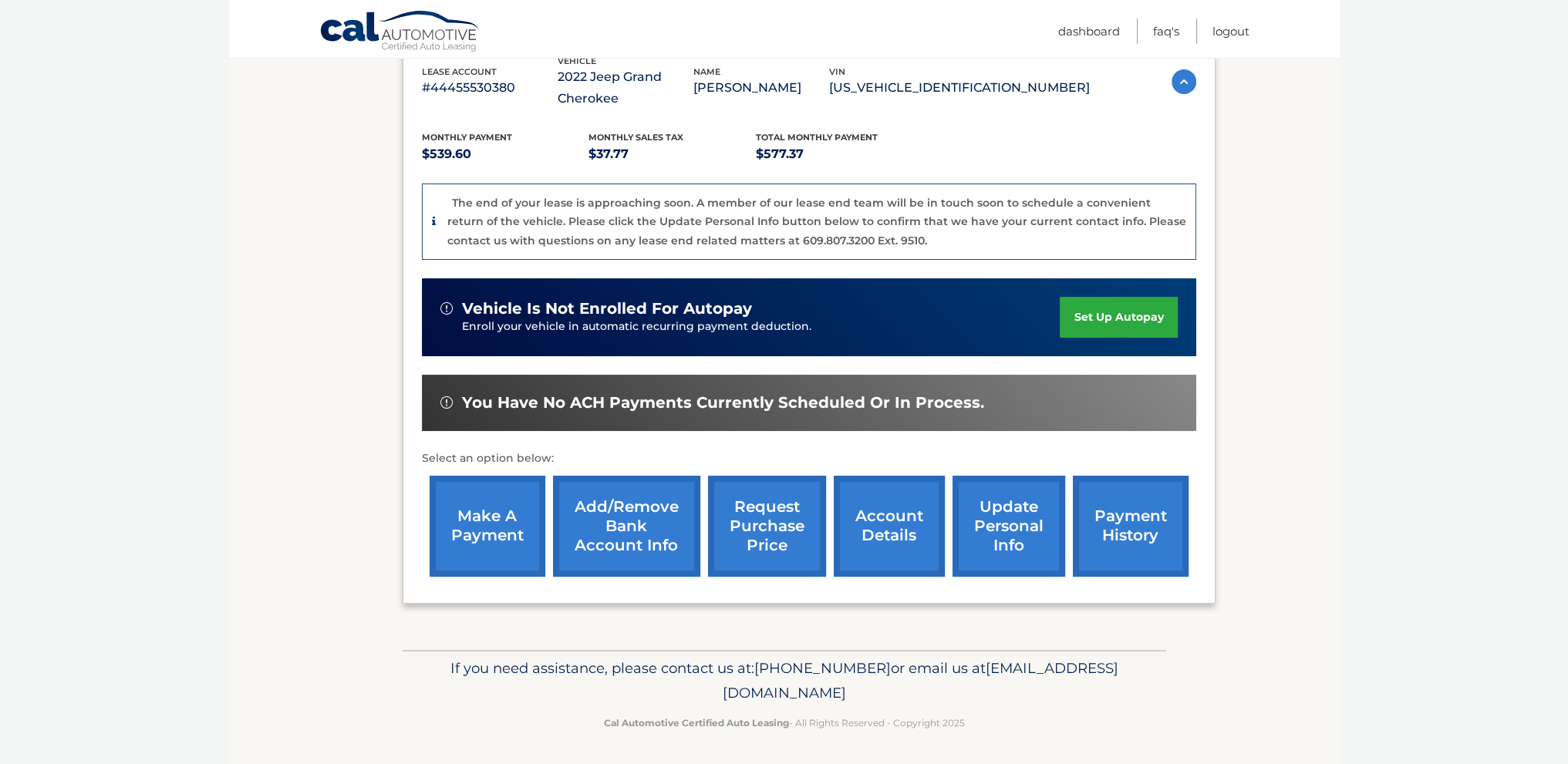
click at [472, 529] on link "make a payment" at bounding box center [487, 526] width 115 height 101
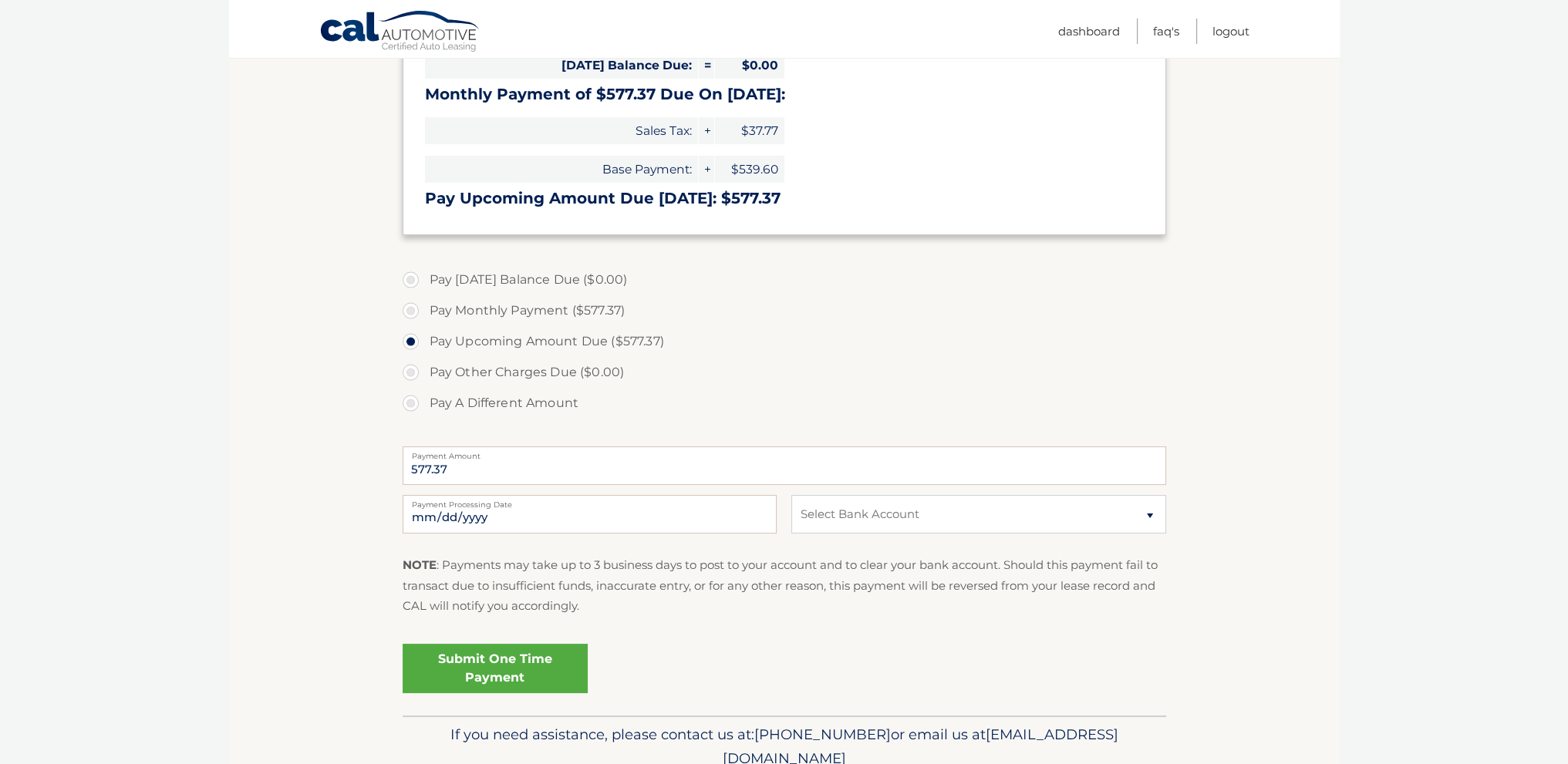
scroll to position [308, 0]
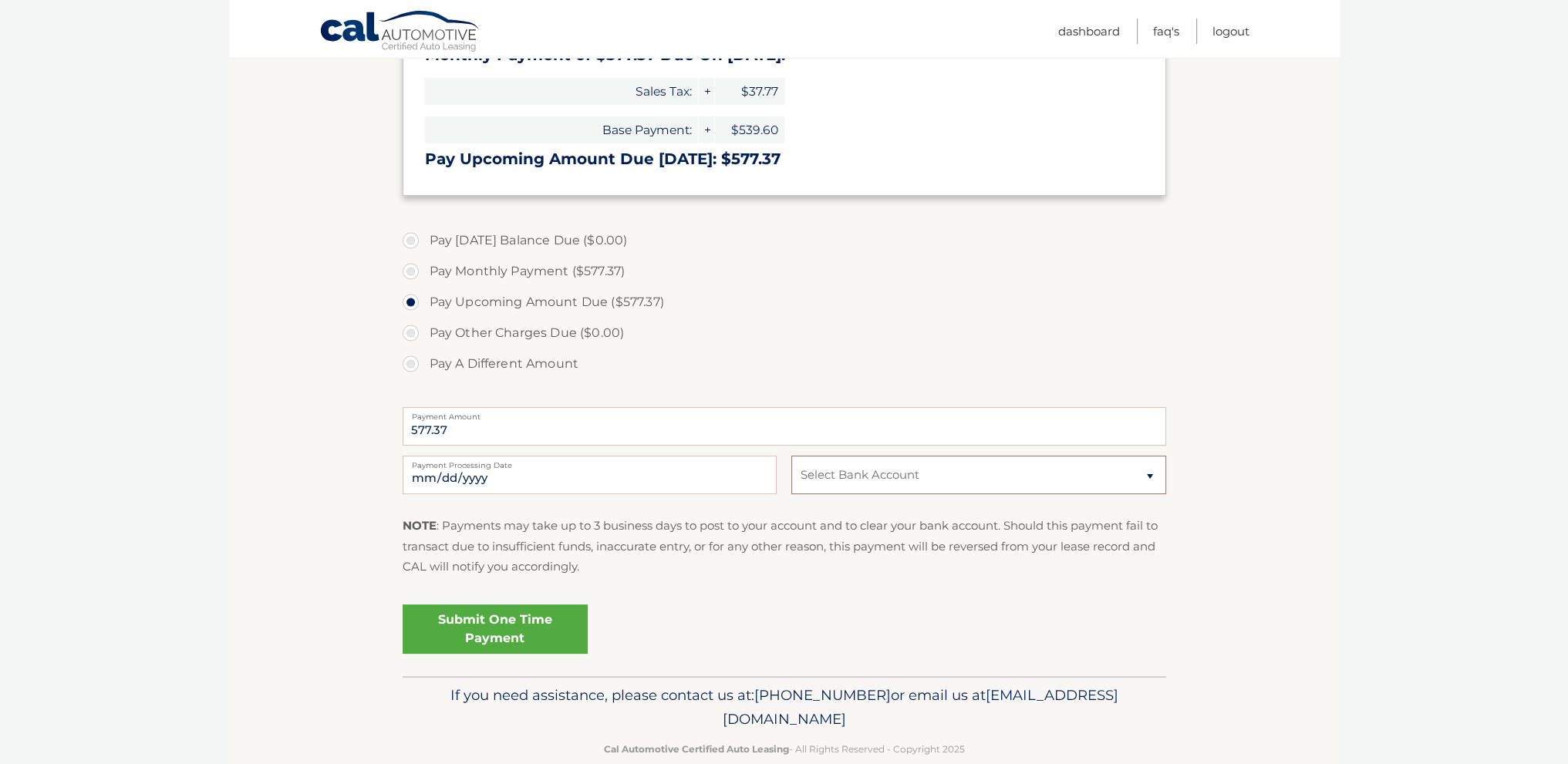
click at [937, 468] on select "Select Bank Account Checking TRUIST BANK *****3101 Checking TRUIST BANK *****54…" at bounding box center [978, 474] width 374 height 38
select select "NDRiNzQ4MGMtMjNhYS00NzQ3LWJjOTItNTlmYTY4MzRiODZj"
click at [791, 455] on select "Select Bank Account Checking TRUIST BANK *****3101 Checking TRUIST BANK *****54…" at bounding box center [978, 474] width 374 height 38
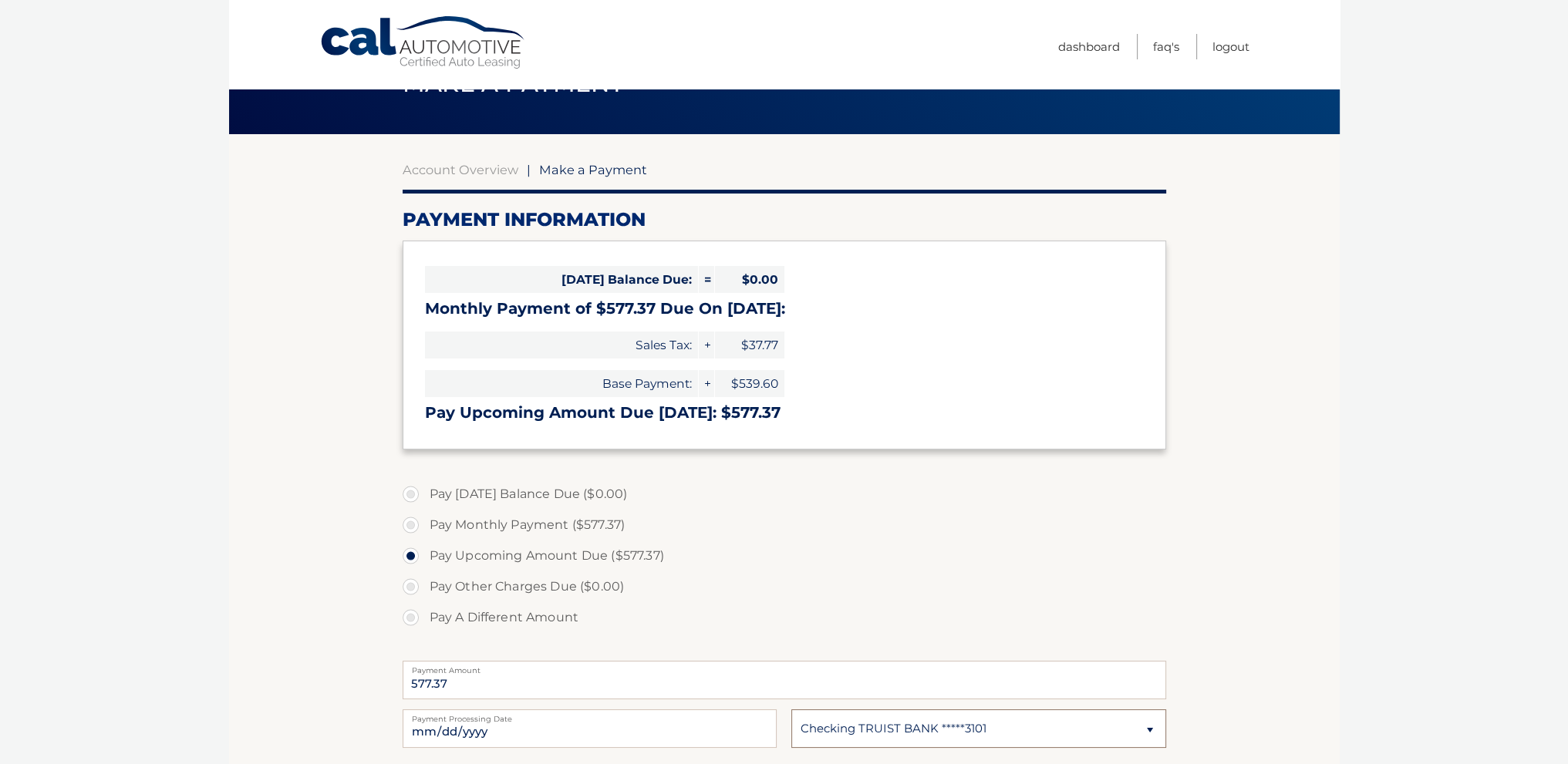
scroll to position [0, 0]
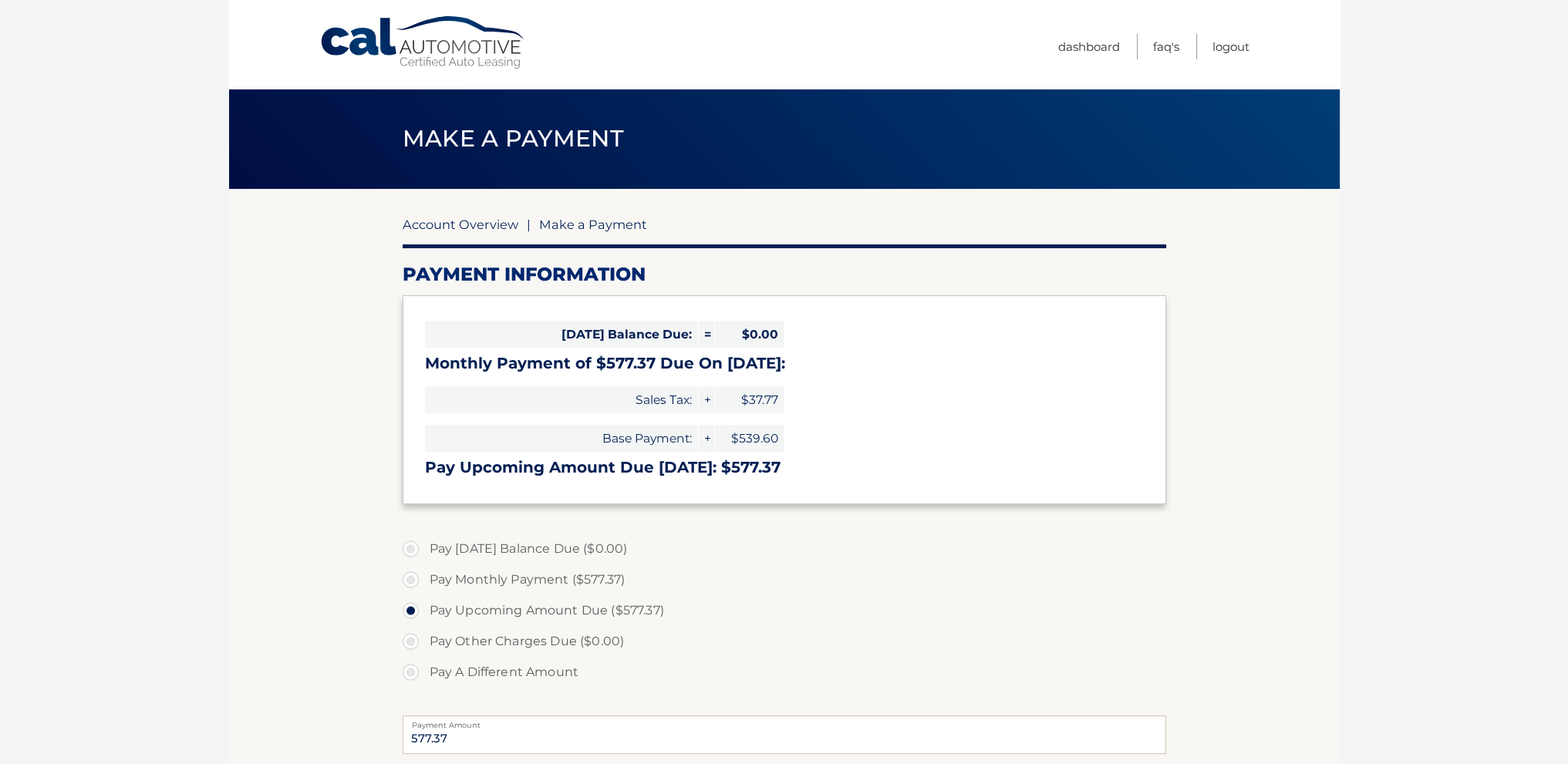
click at [429, 224] on link "Account Overview" at bounding box center [460, 224] width 115 height 15
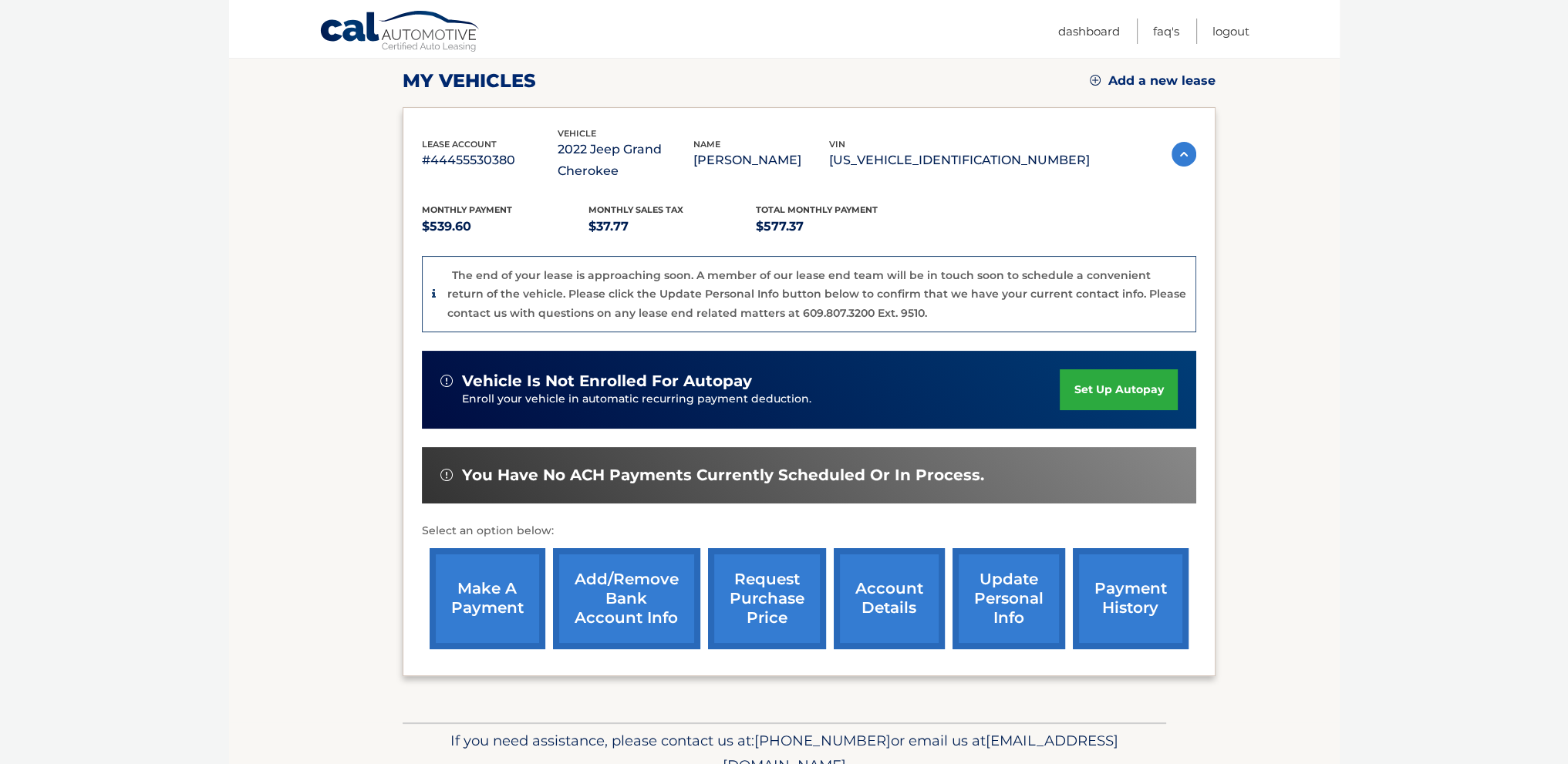
scroll to position [284, 0]
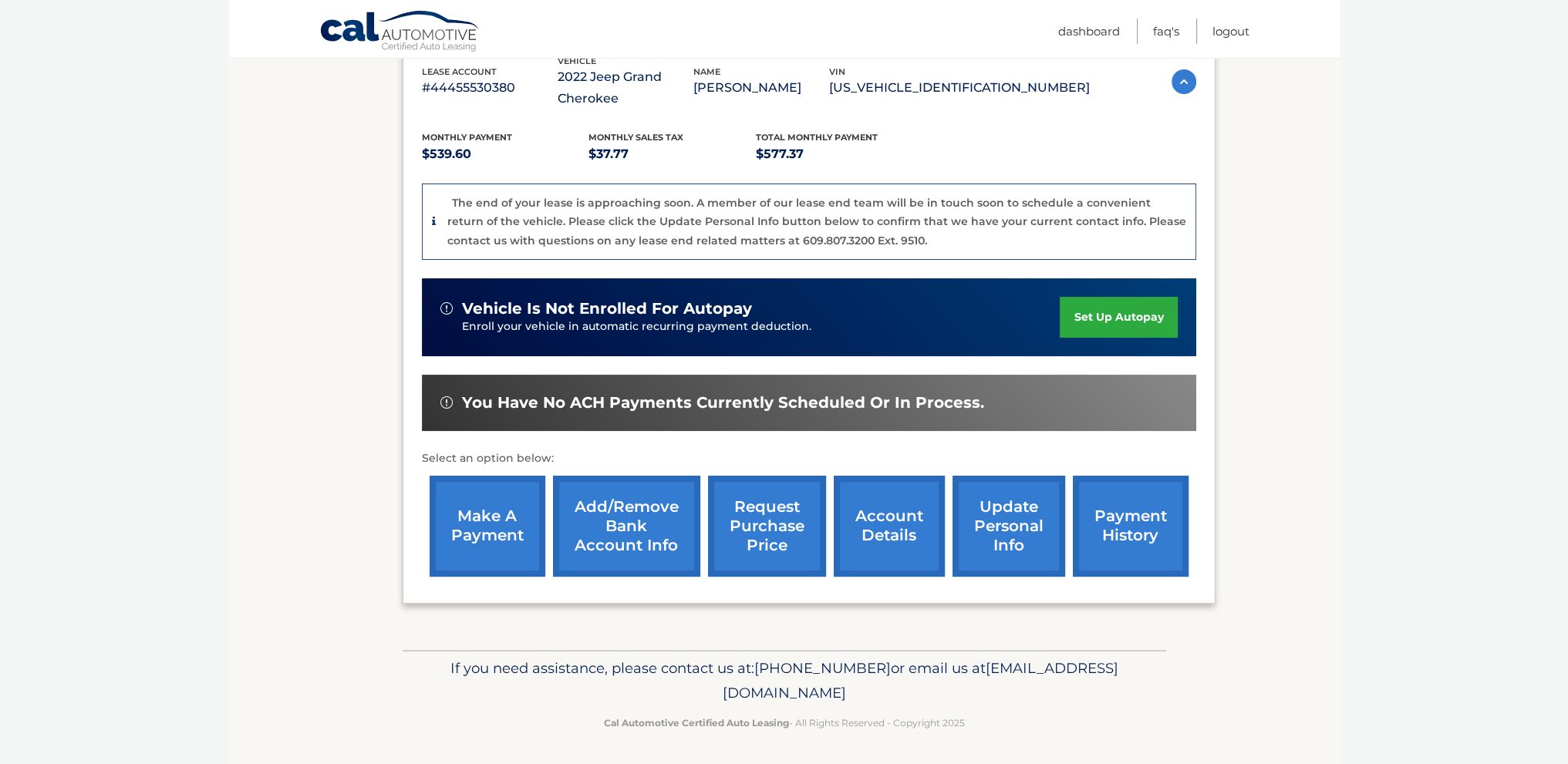
click at [900, 515] on link "account details" at bounding box center [889, 526] width 111 height 101
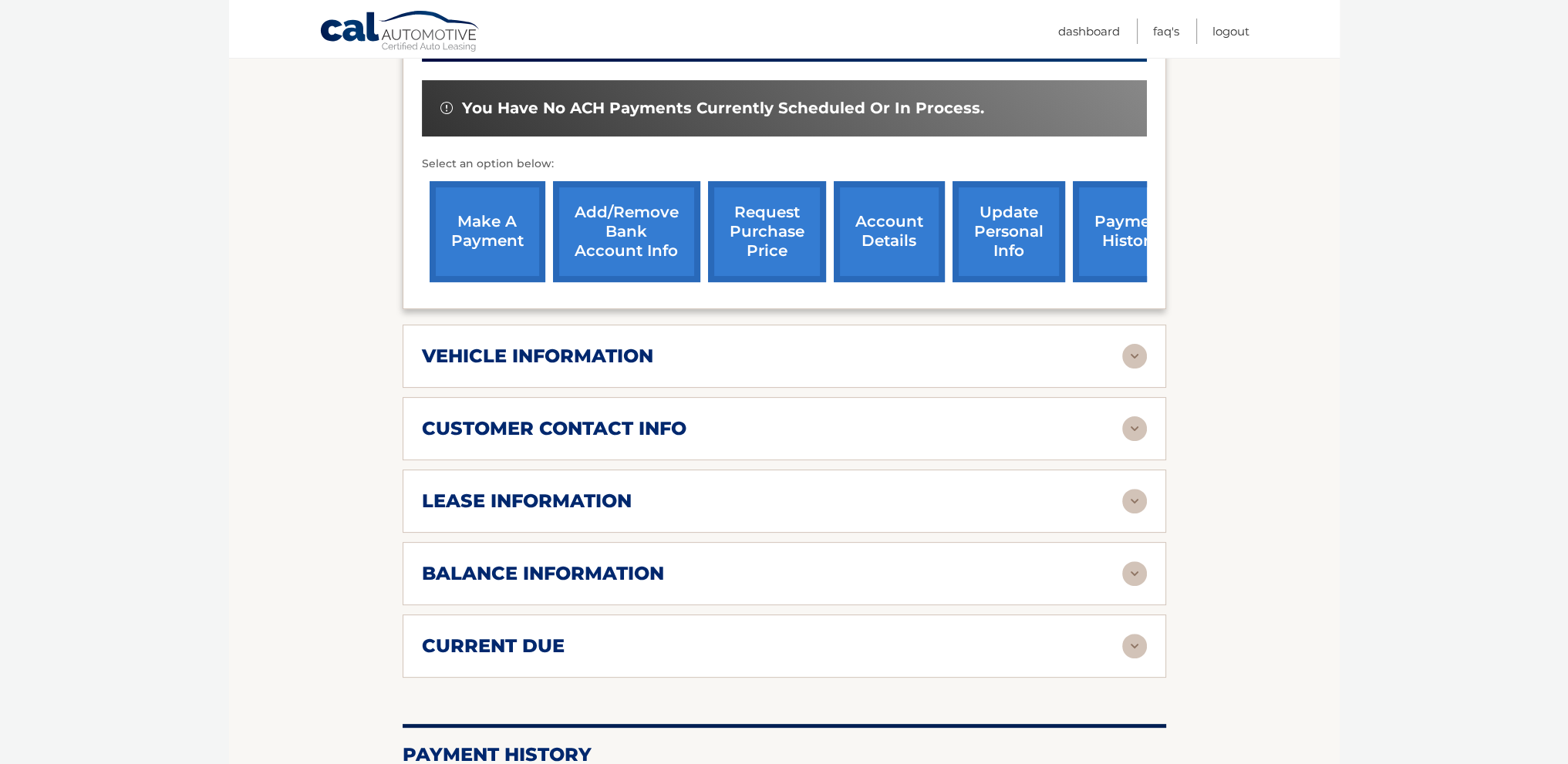
scroll to position [540, 0]
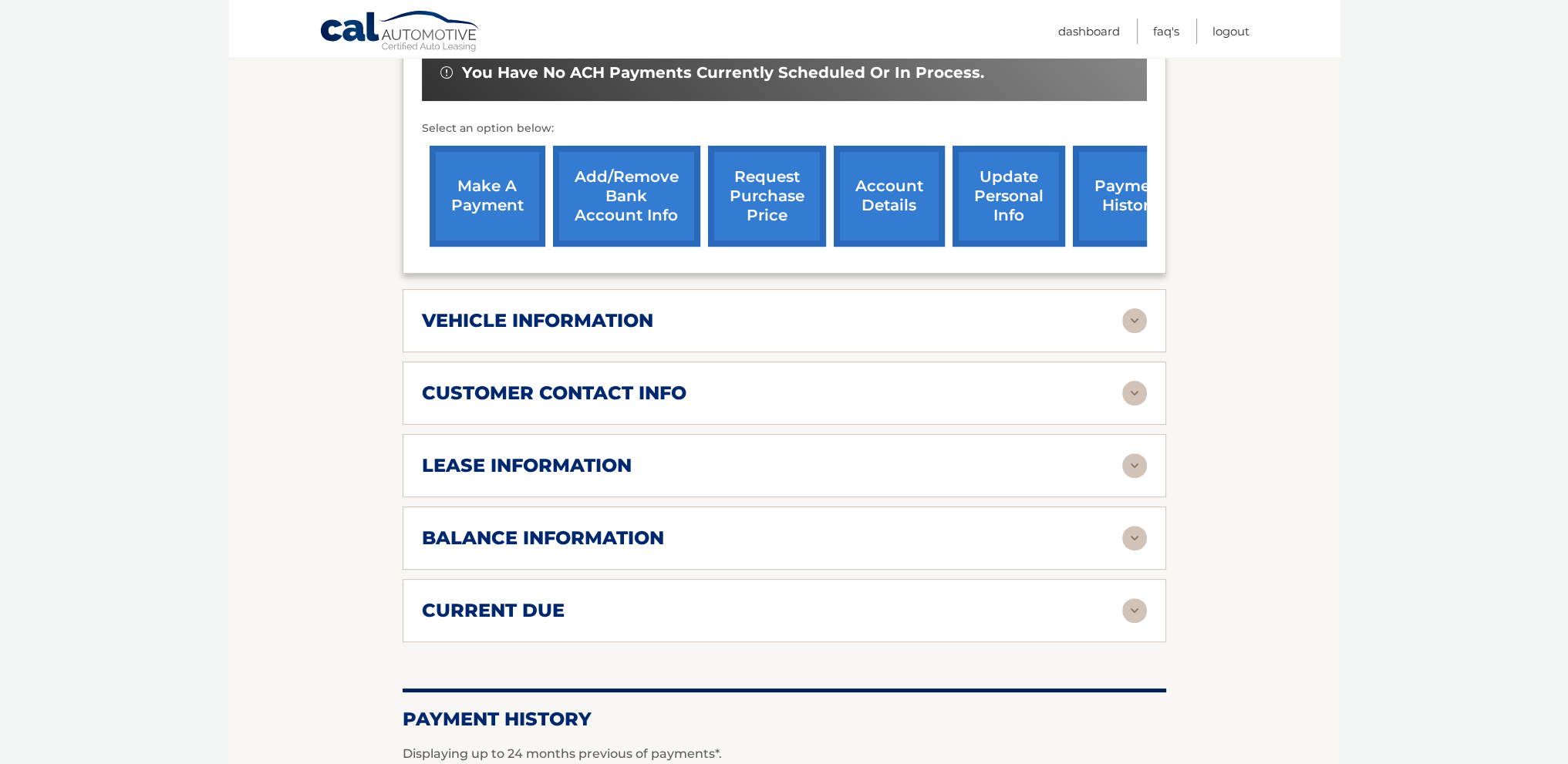
drag, startPoint x: 993, startPoint y: 538, endPoint x: 984, endPoint y: 536, distance: 9.2
click at [991, 538] on div "balance information" at bounding box center [772, 538] width 700 height 23
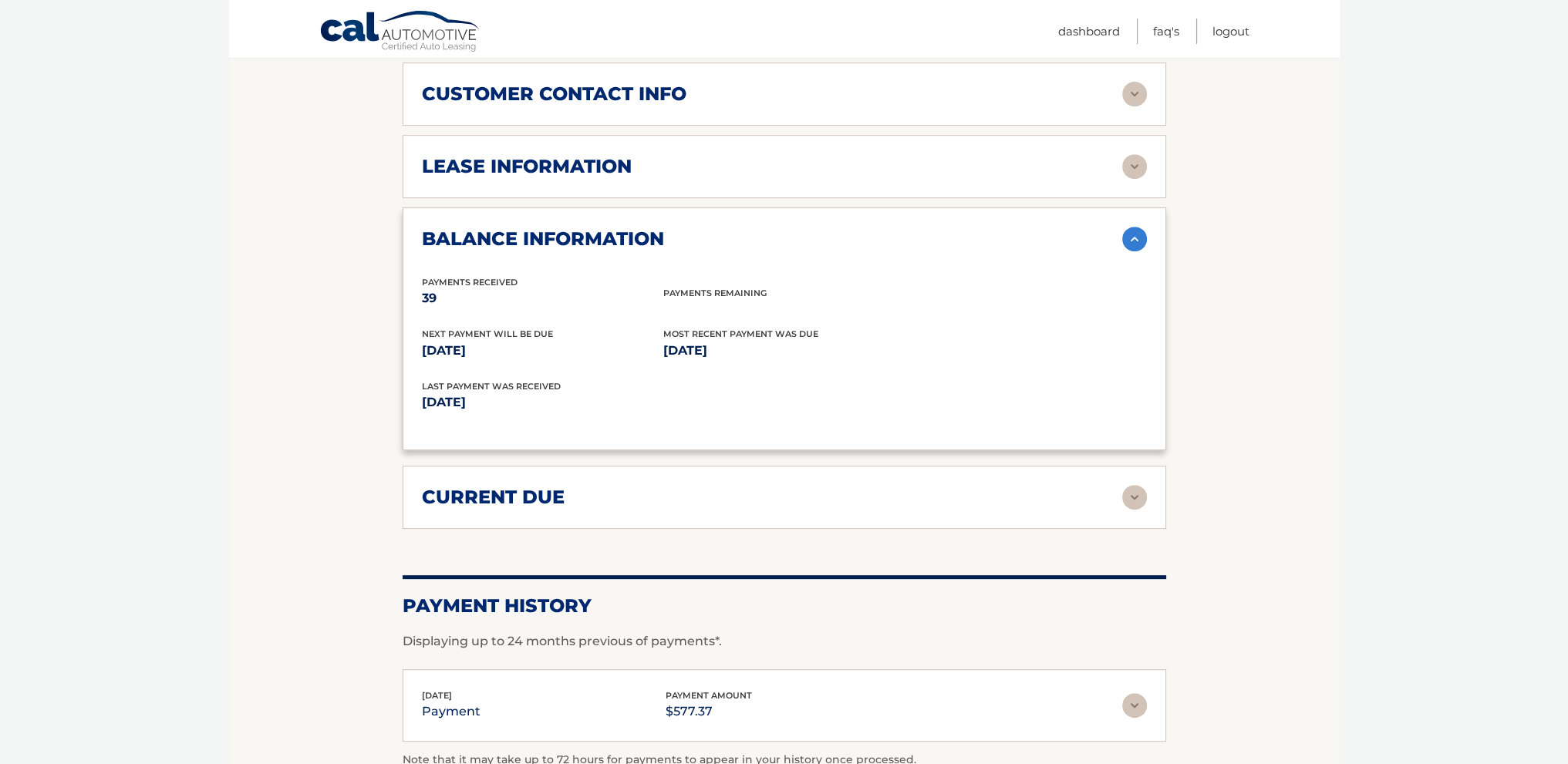
scroll to position [848, 0]
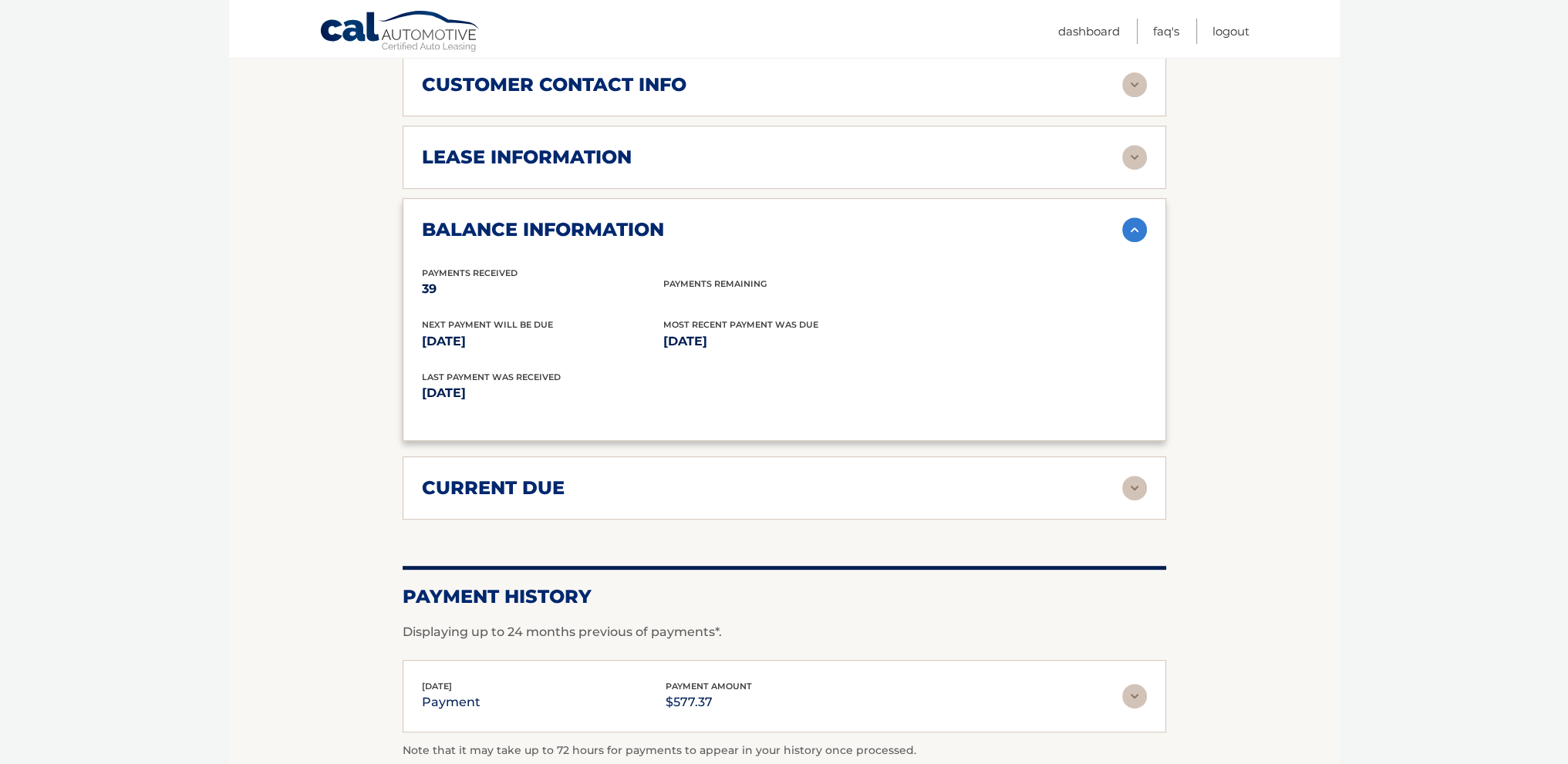
click at [1118, 487] on div "current due" at bounding box center [772, 488] width 700 height 23
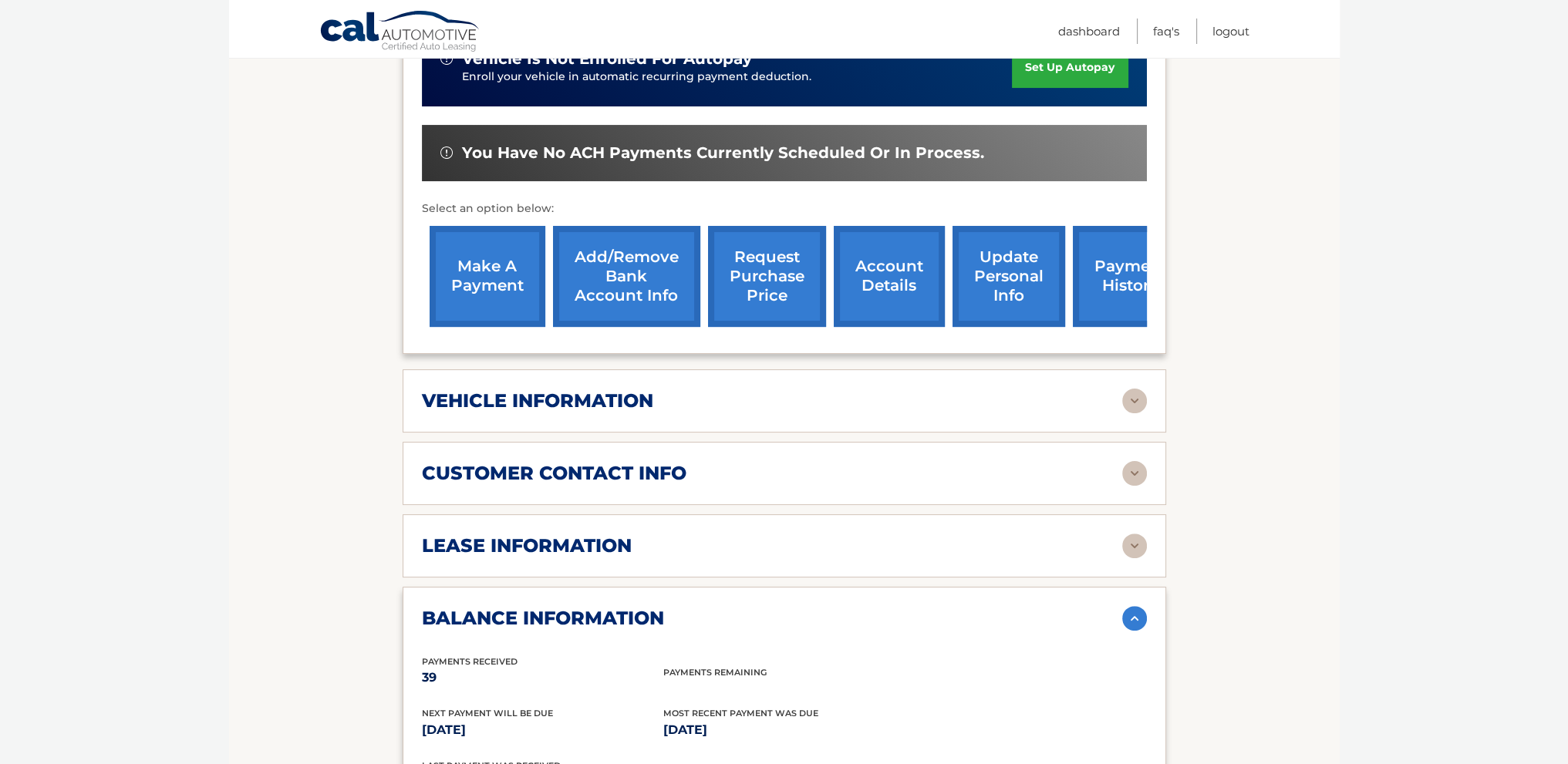
scroll to position [462, 0]
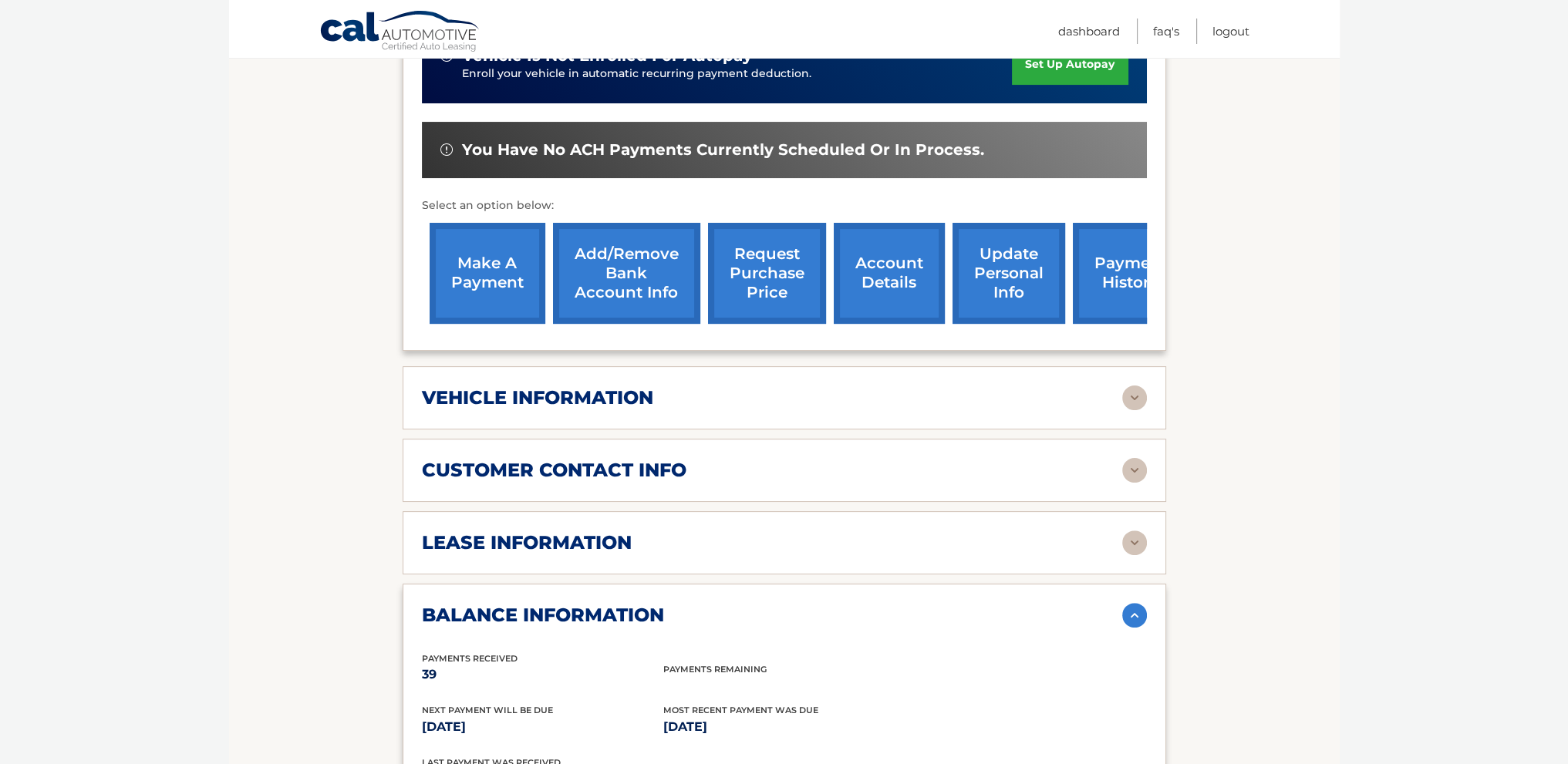
click at [684, 468] on h2 "customer contact info" at bounding box center [554, 470] width 264 height 23
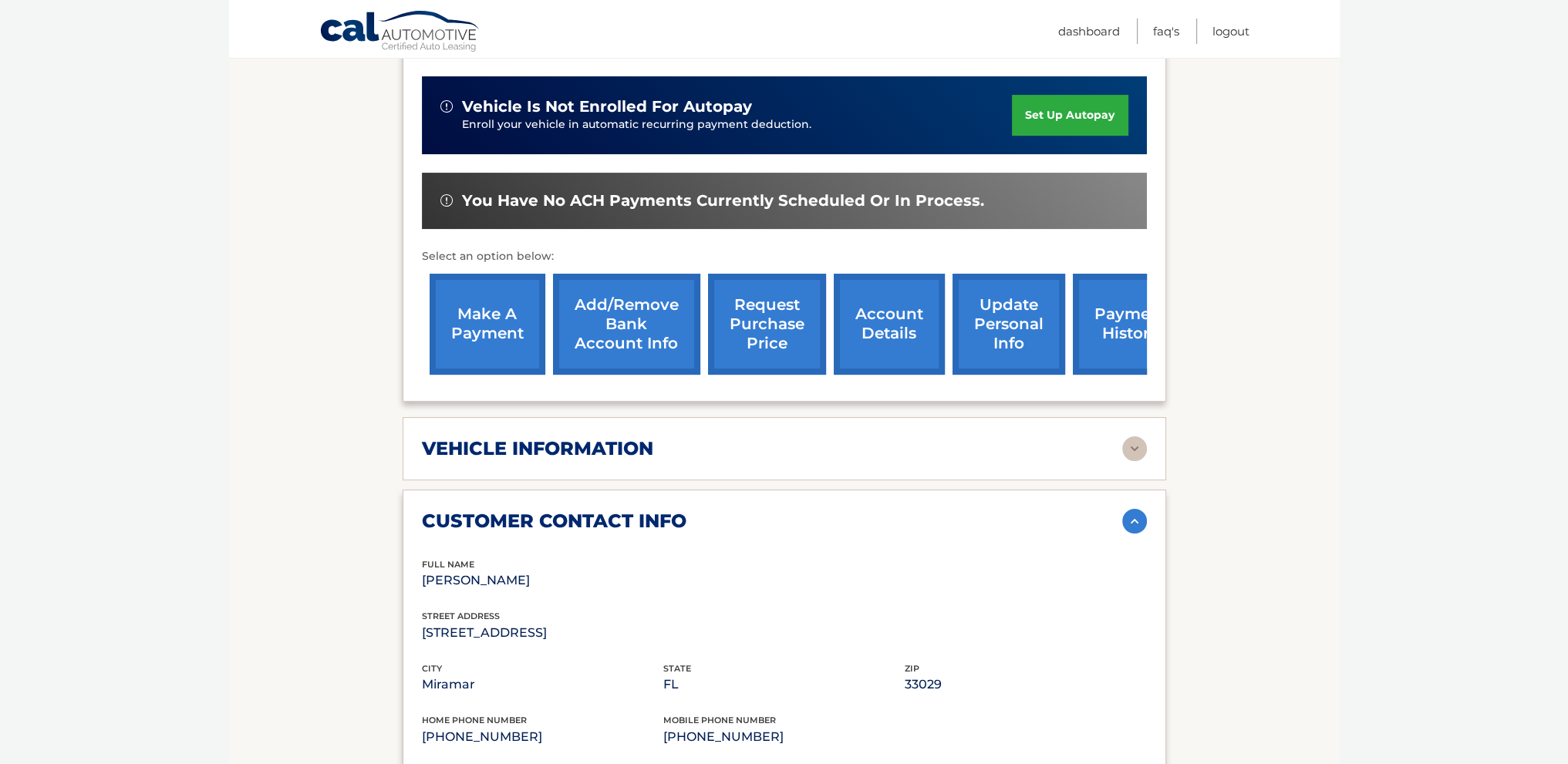
scroll to position [385, 0]
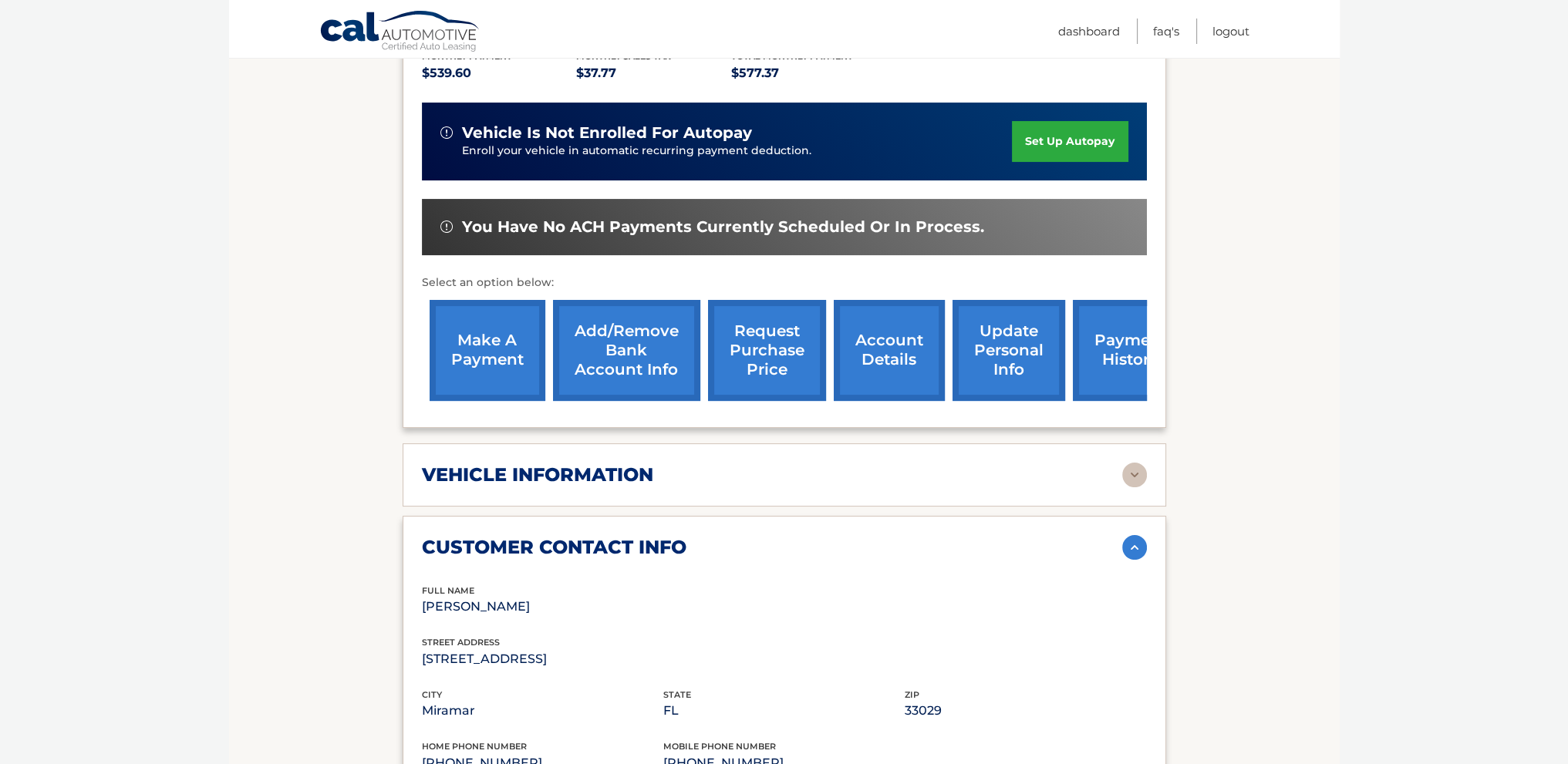
click at [620, 463] on h2 "vehicle information" at bounding box center [538, 475] width 231 height 23
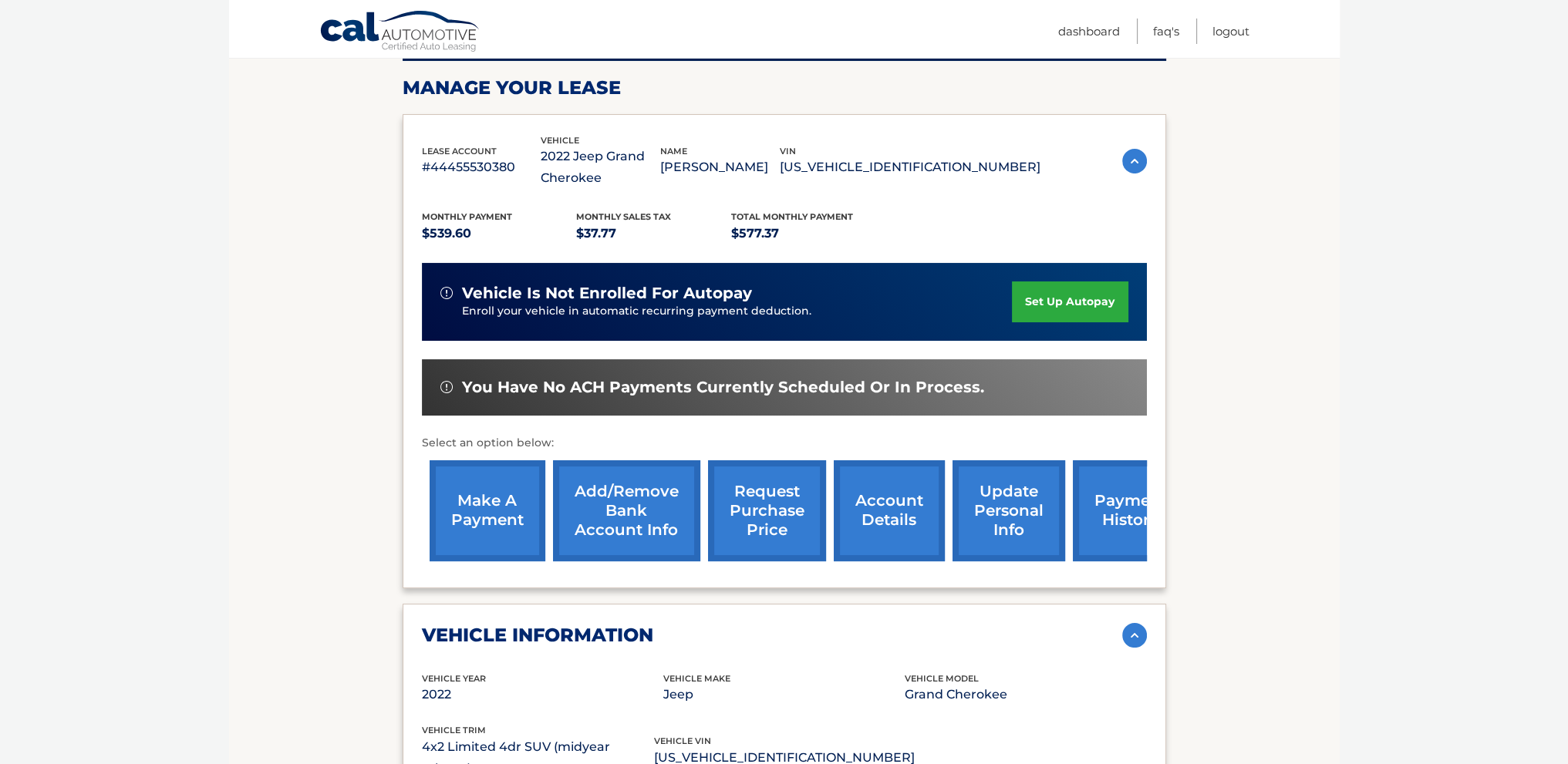
scroll to position [211, 0]
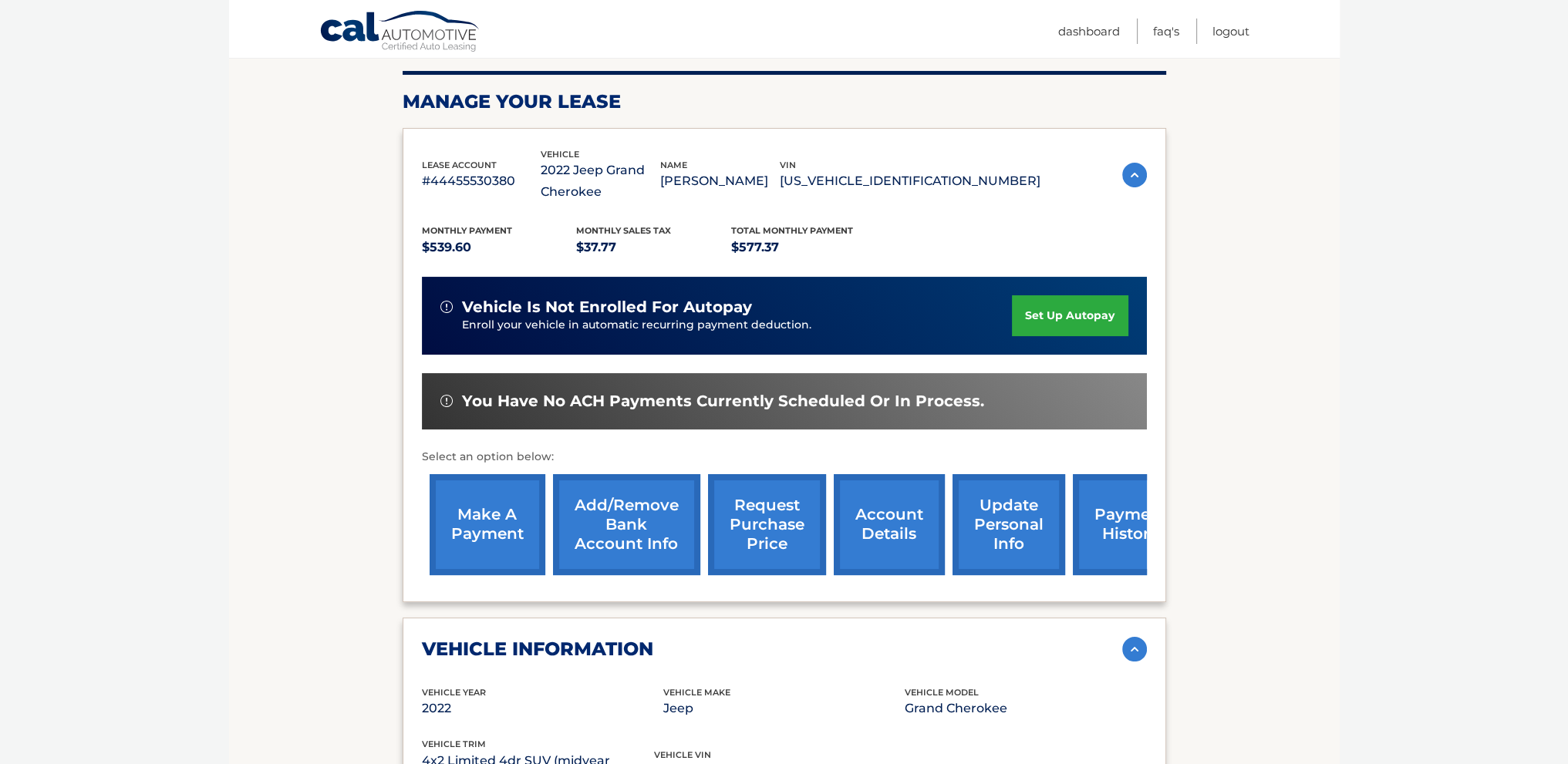
click at [867, 528] on link "account details" at bounding box center [889, 524] width 111 height 101
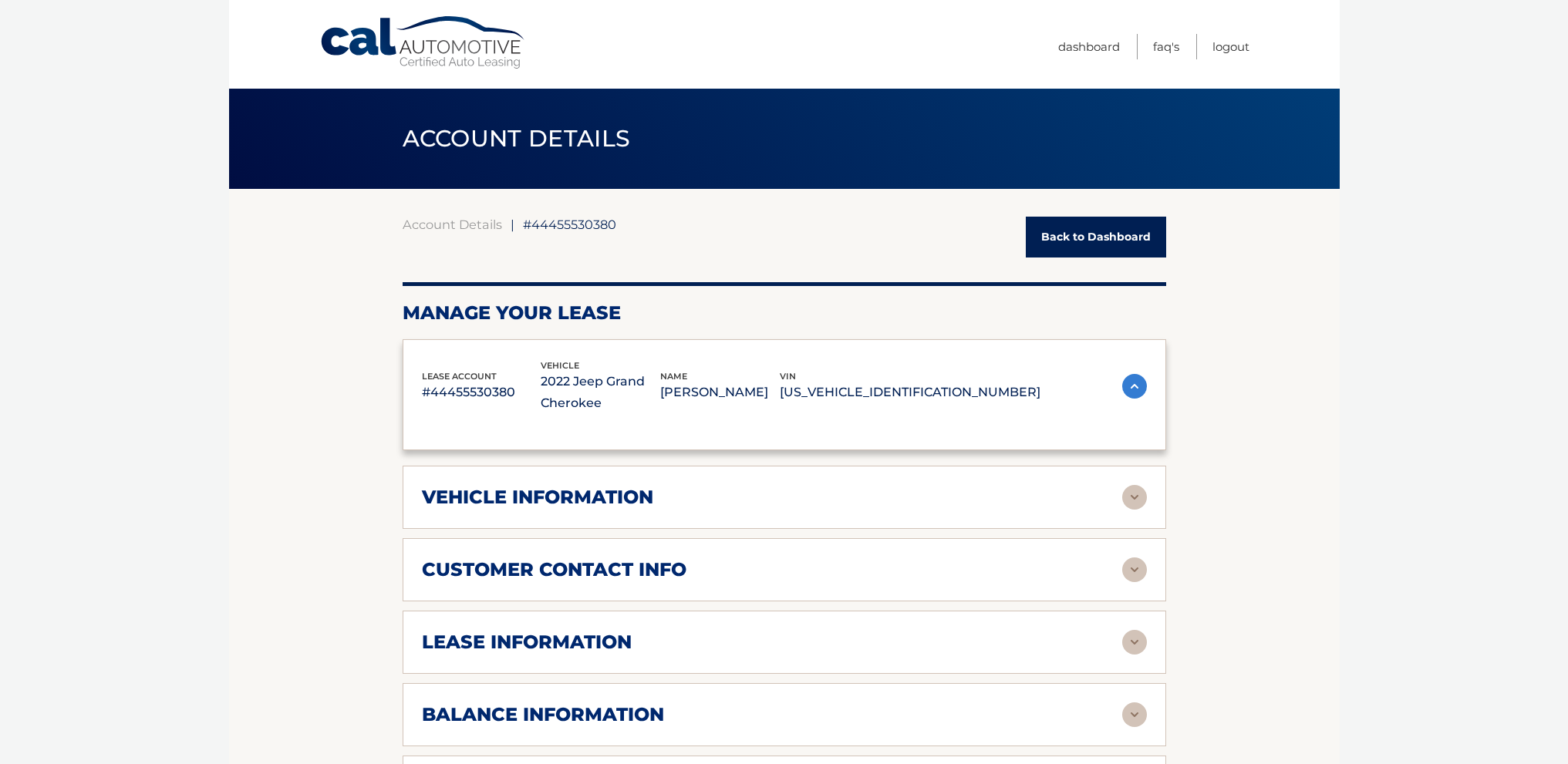
click at [866, 528] on div "lease account #44455530380 vehicle 2022 Jeep Grand Cherokee name [PERSON_NAME] …" at bounding box center [784, 579] width 764 height 480
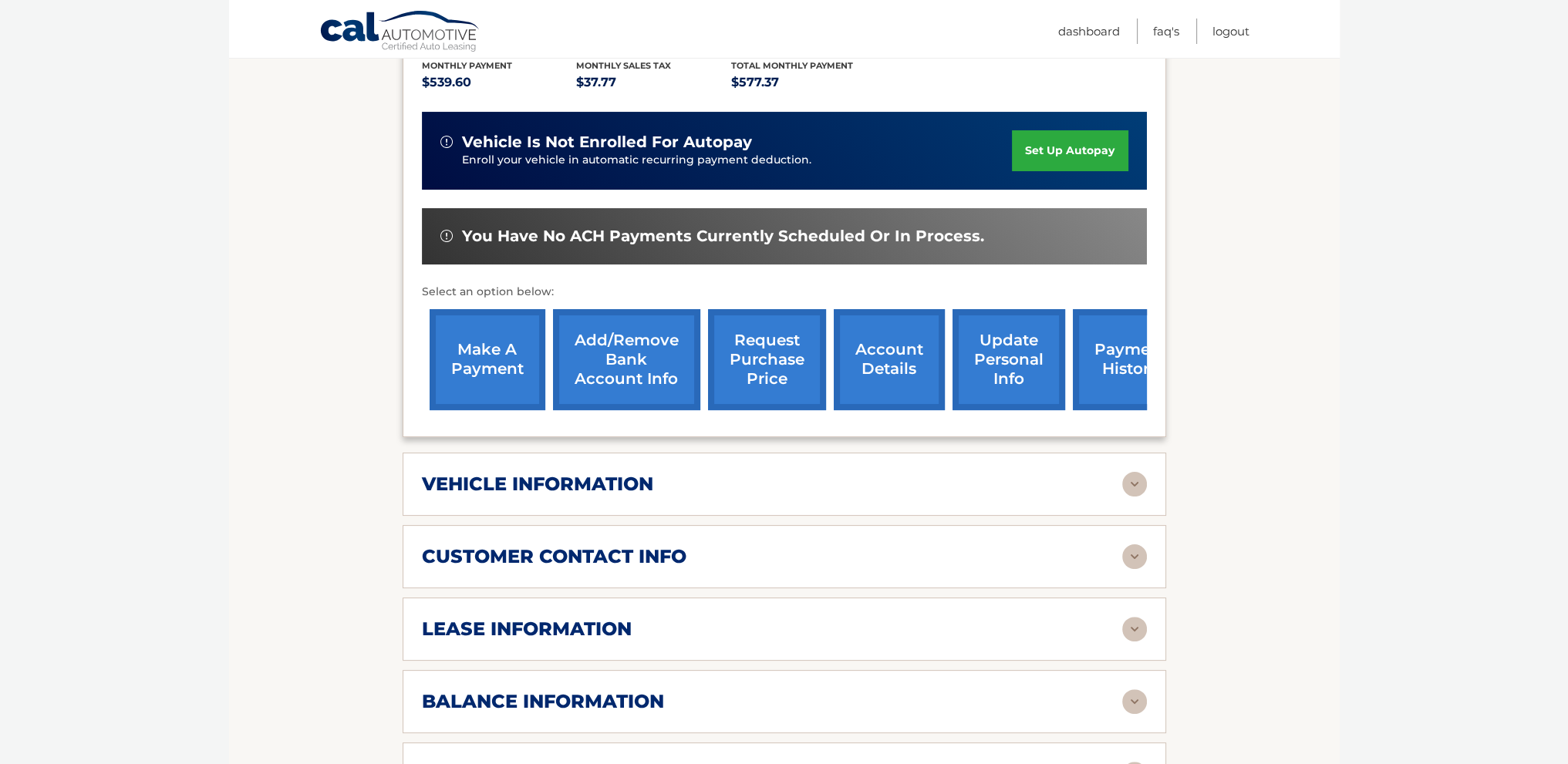
scroll to position [462, 0]
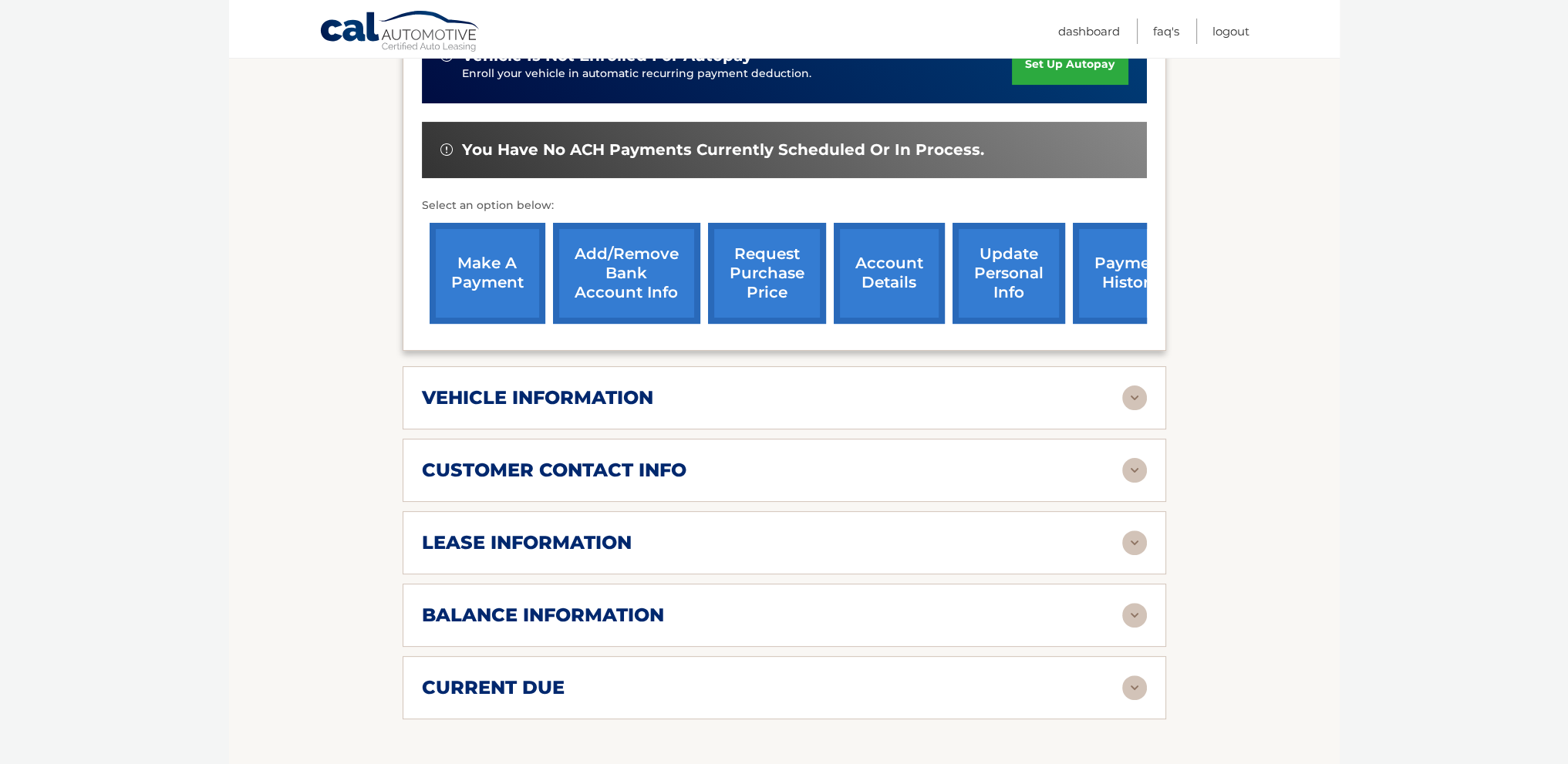
click at [786, 394] on div "vehicle information" at bounding box center [772, 397] width 700 height 23
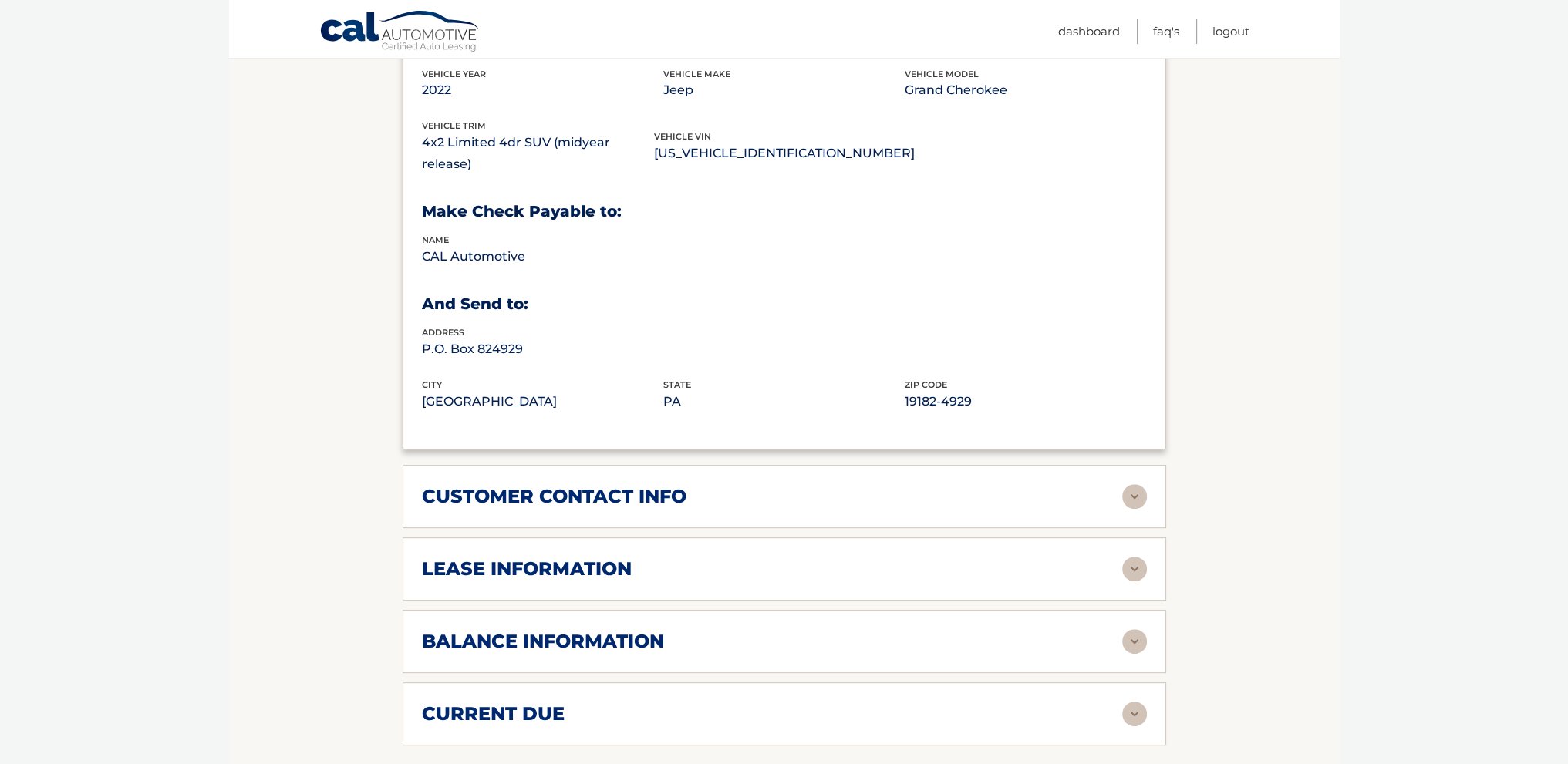
scroll to position [848, 0]
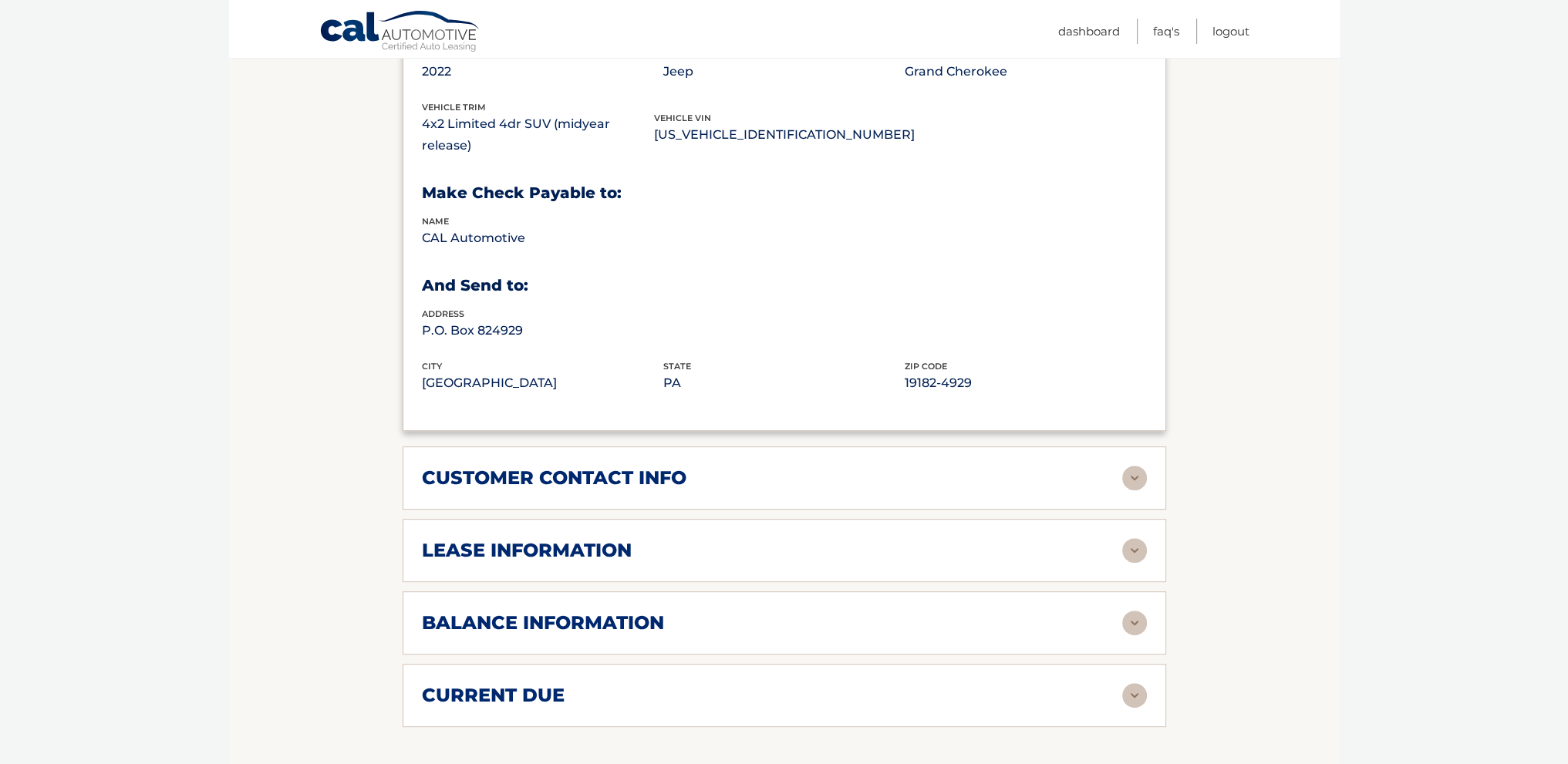
click at [867, 539] on div "lease information" at bounding box center [772, 550] width 700 height 23
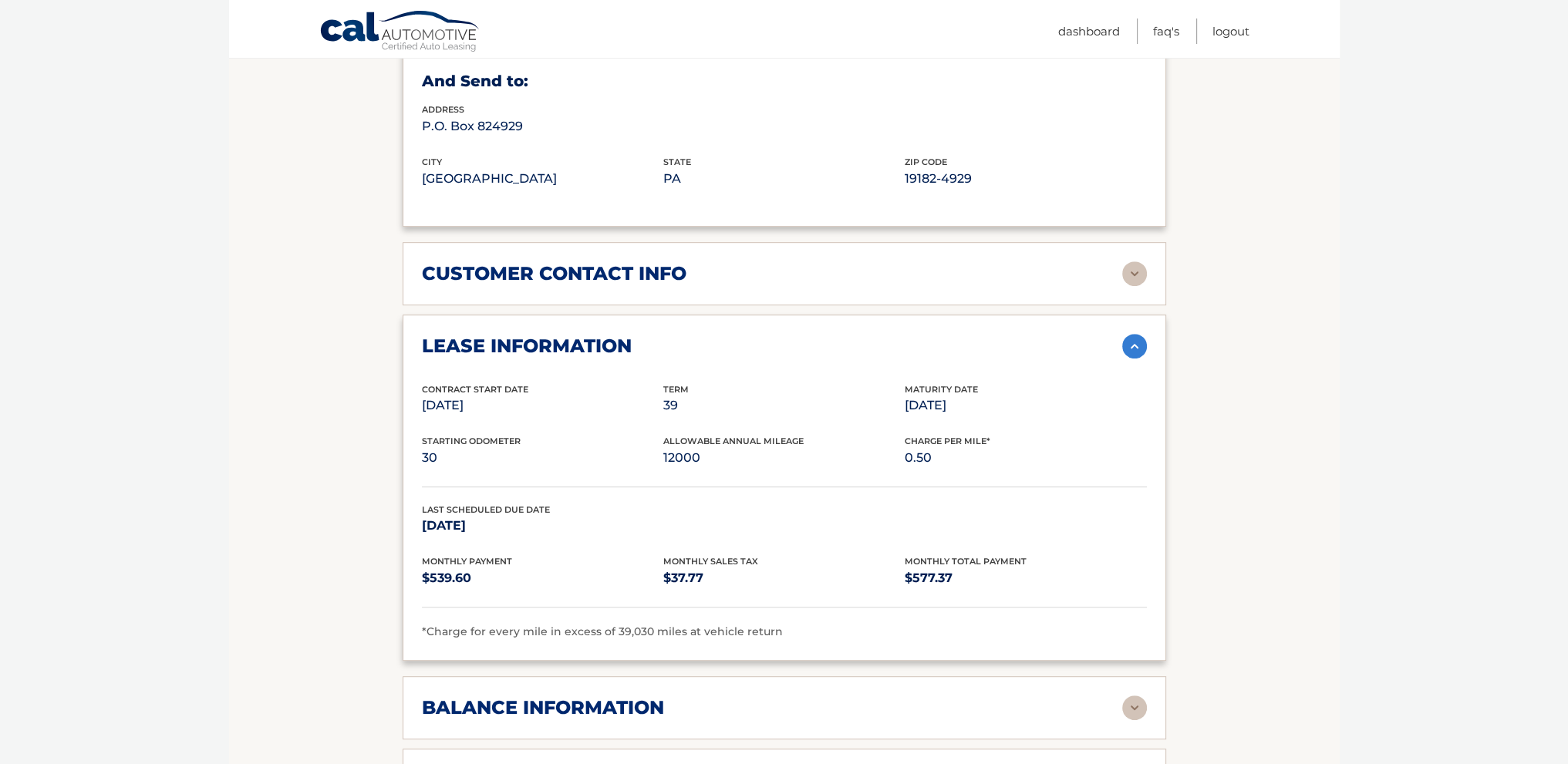
scroll to position [1079, 0]
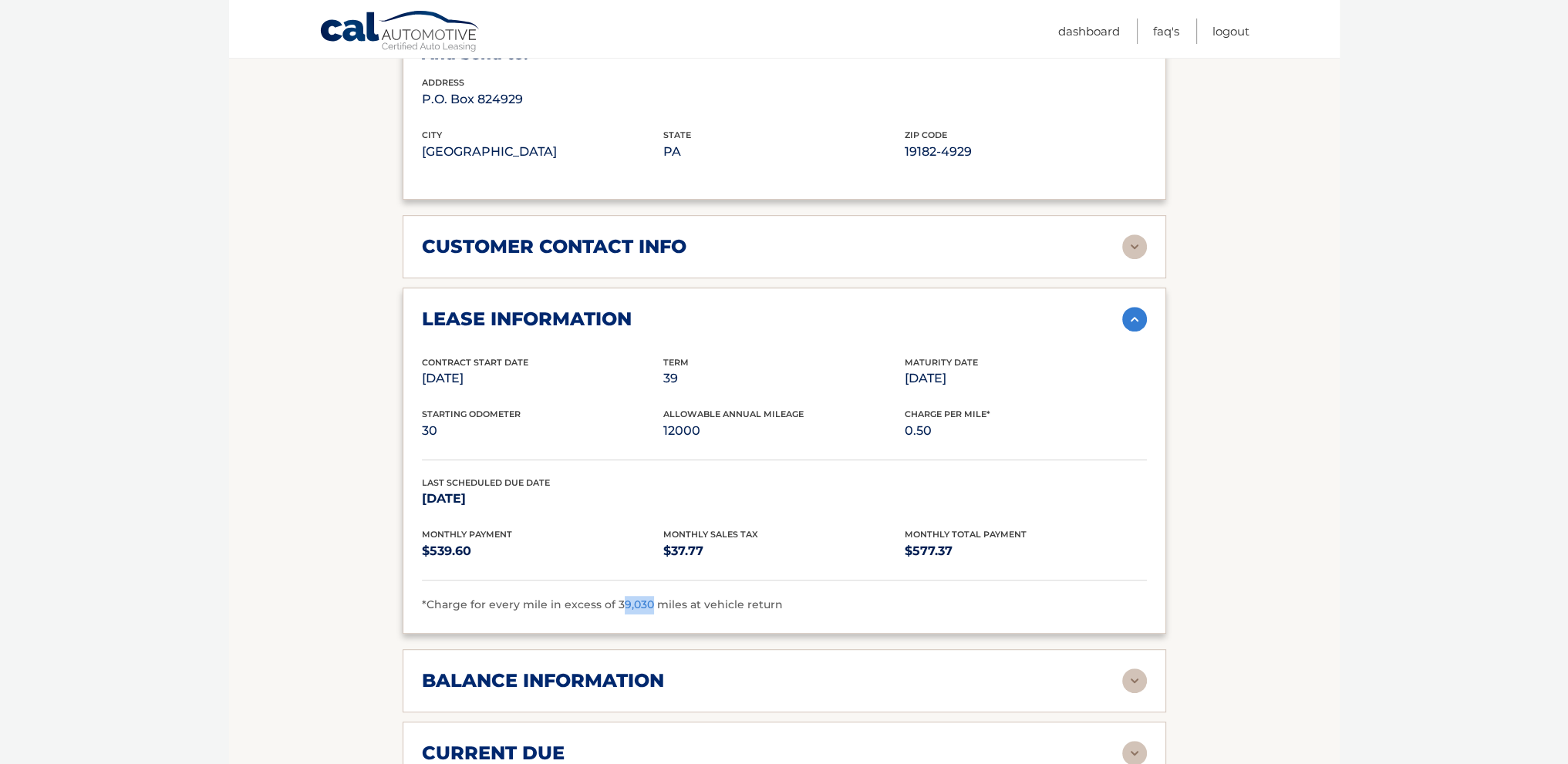
drag, startPoint x: 614, startPoint y: 575, endPoint x: 647, endPoint y: 576, distance: 33.0
click at [647, 597] on span "*Charge for every mile in excess of 39,030 miles at vehicle return" at bounding box center [603, 604] width 361 height 14
drag, startPoint x: 762, startPoint y: 563, endPoint x: 769, endPoint y: 566, distance: 7.6
click at [766, 566] on div "Contract Start Date [DATE] Term 39 Maturity Date [DATE] Starting Odometer 30 Al…" at bounding box center [784, 484] width 725 height 259
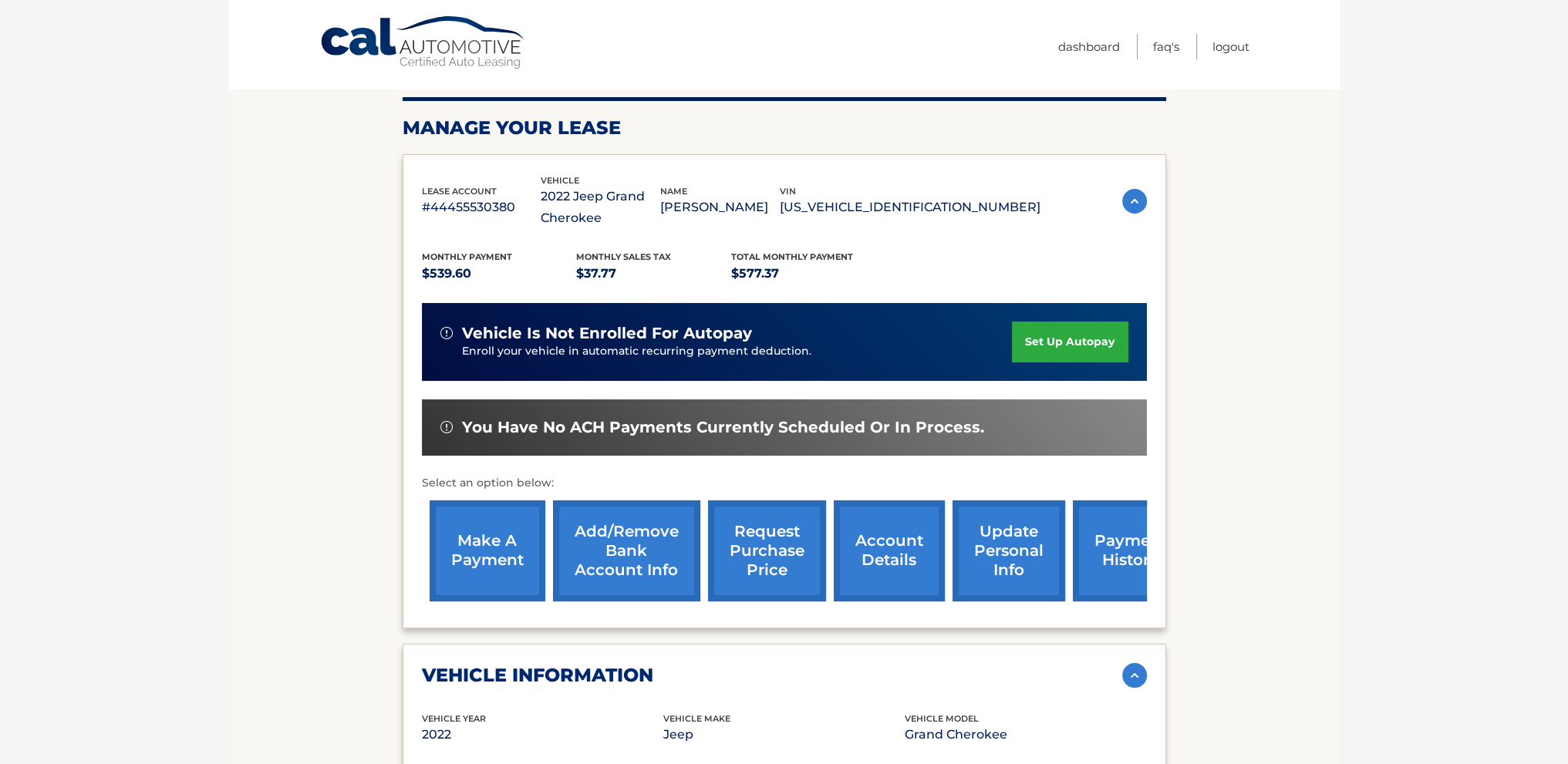
scroll to position [0, 0]
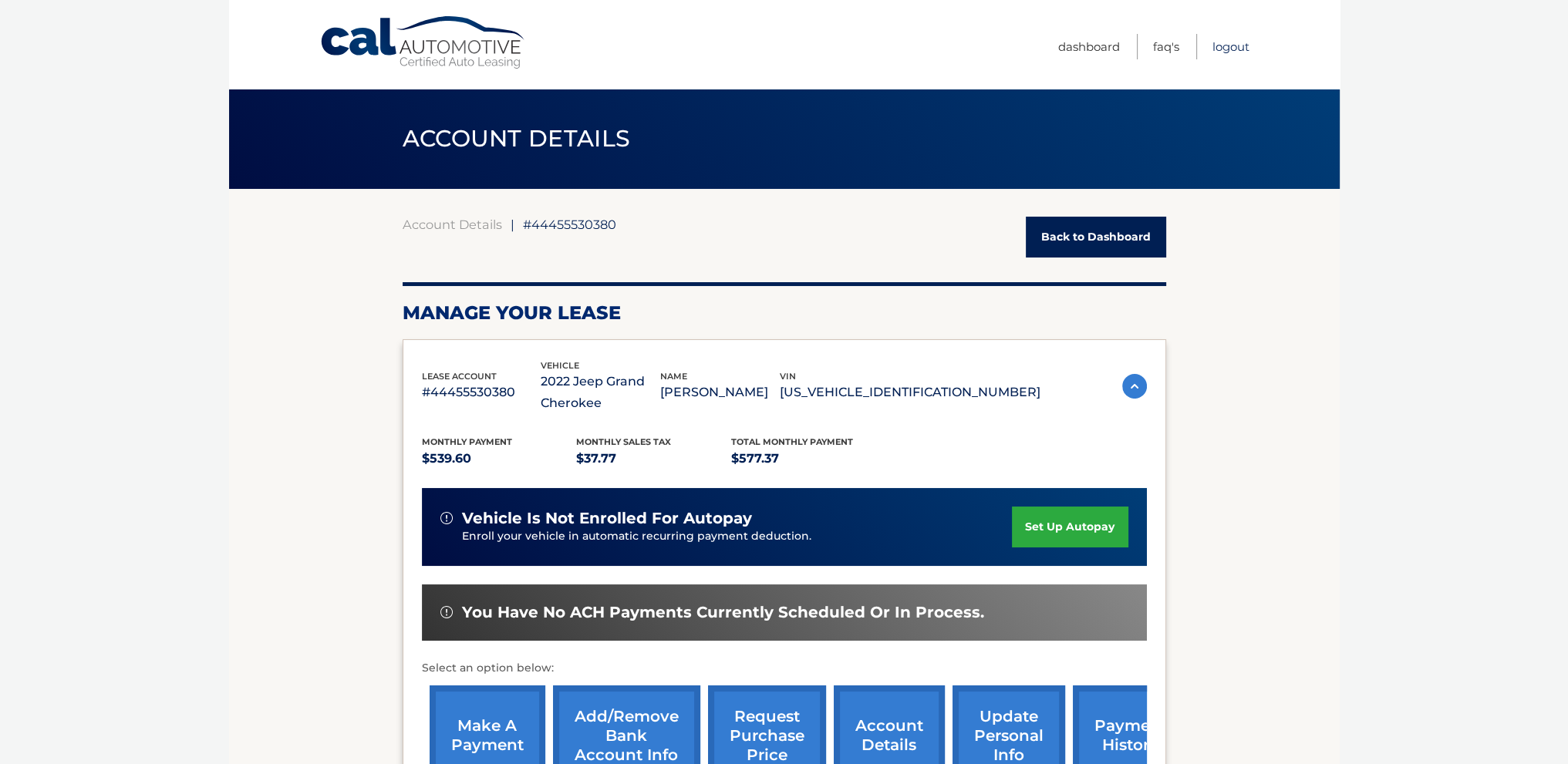
click at [1226, 42] on link "Logout" at bounding box center [1231, 46] width 37 height 25
